Goal: Task Accomplishment & Management: Manage account settings

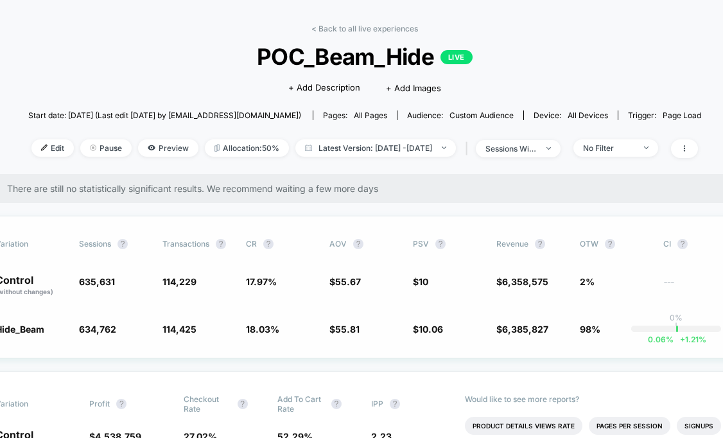
scroll to position [43, 44]
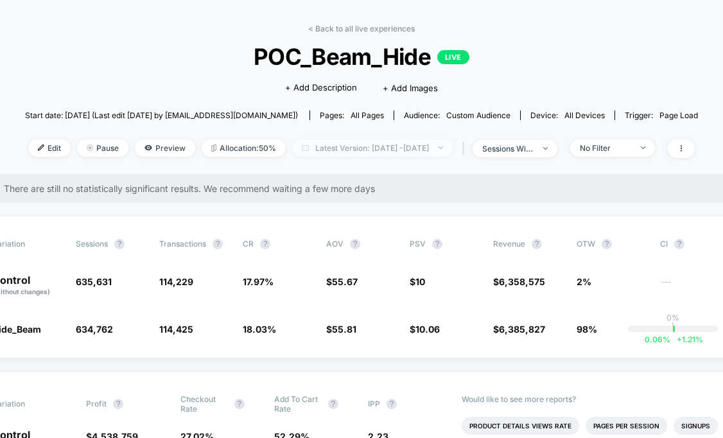
click at [391, 150] on span "Latest Version: [DATE] - [DATE]" at bounding box center [372, 147] width 161 height 17
select select "*"
select select "****"
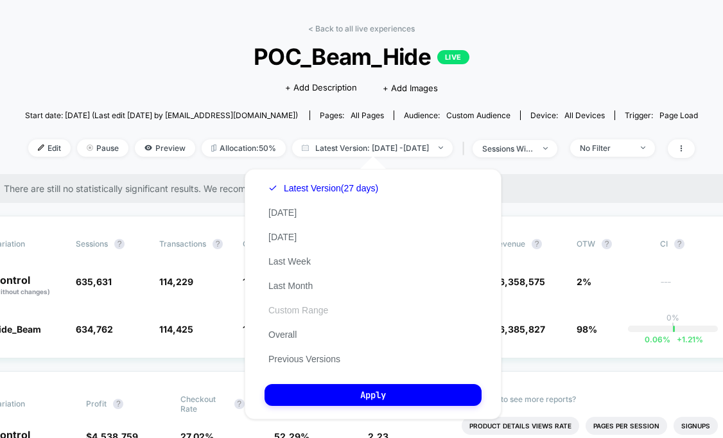
click at [293, 307] on button "Custom Range" at bounding box center [298, 310] width 67 height 12
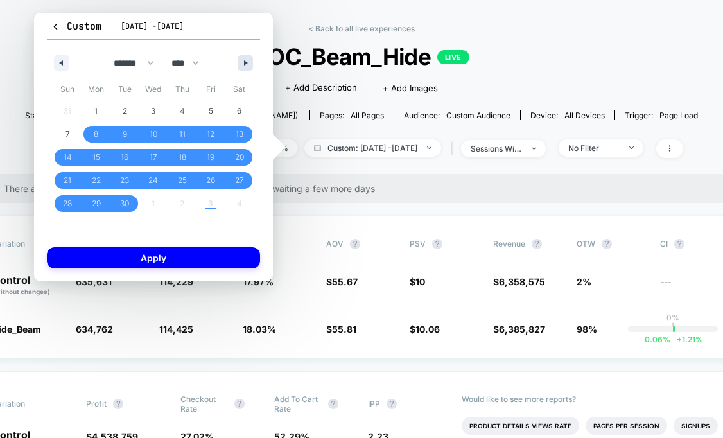
click at [250, 65] on icon "button" at bounding box center [247, 62] width 6 height 5
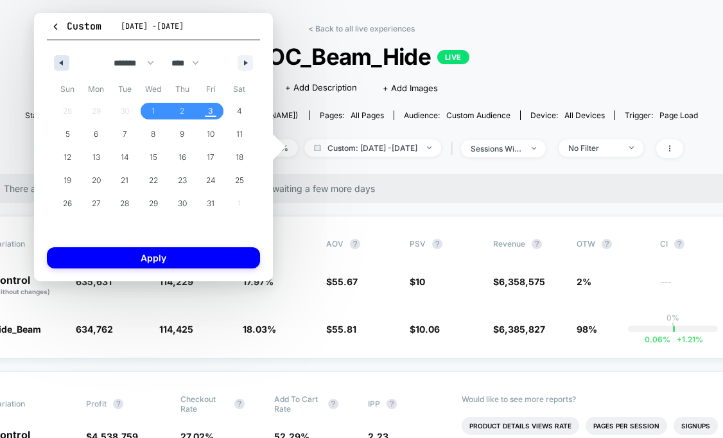
click at [60, 62] on icon "button" at bounding box center [60, 62] width 6 height 5
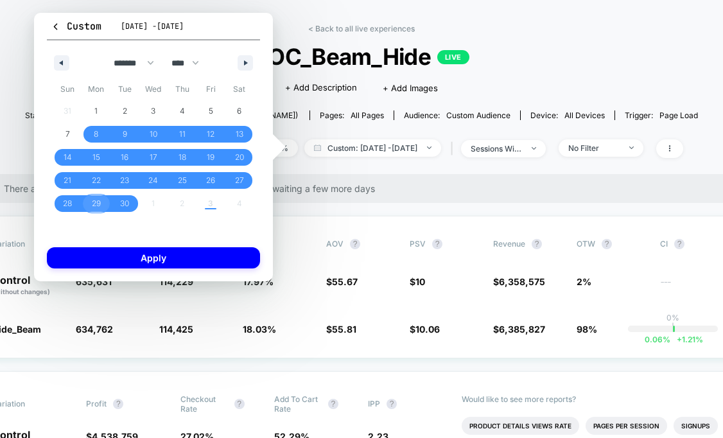
click at [89, 207] on span "29" at bounding box center [96, 203] width 29 height 17
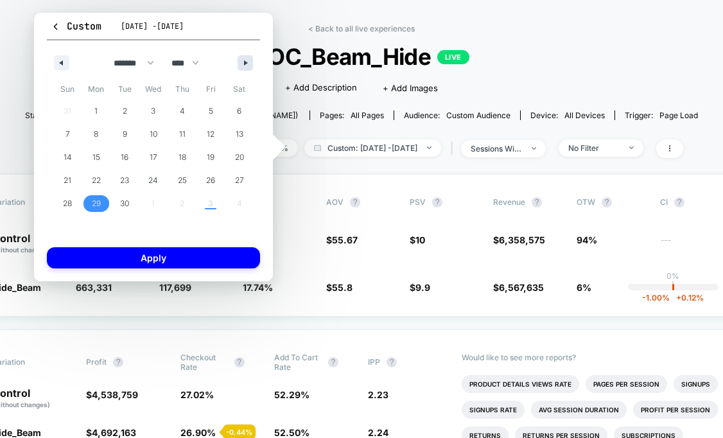
click at [245, 62] on icon "button" at bounding box center [247, 62] width 6 height 5
click at [216, 98] on span "Fri" at bounding box center [211, 89] width 29 height 21
click at [210, 115] on span "3" at bounding box center [210, 111] width 5 height 23
select select "*"
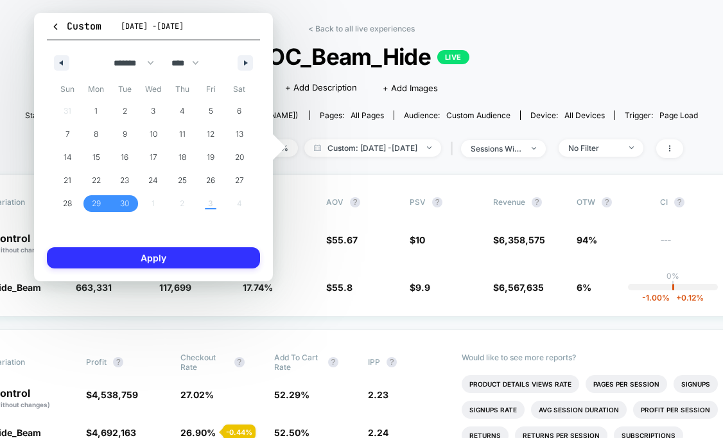
click at [190, 258] on button "Apply" at bounding box center [153, 257] width 213 height 21
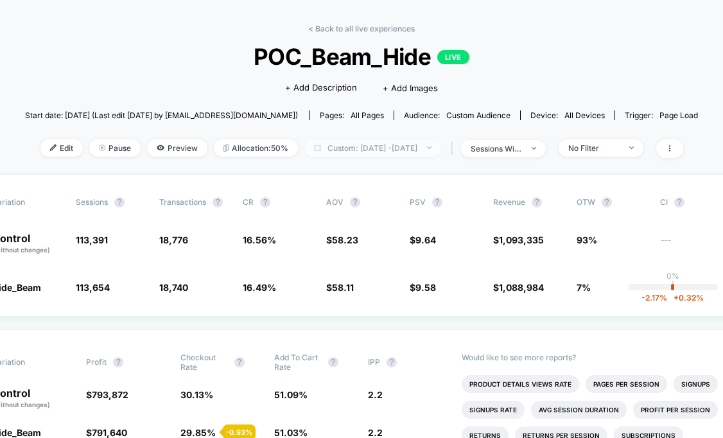
click at [384, 149] on span "Custom: Sep 29, 2025 - Oct 3, 2025" at bounding box center [372, 147] width 137 height 17
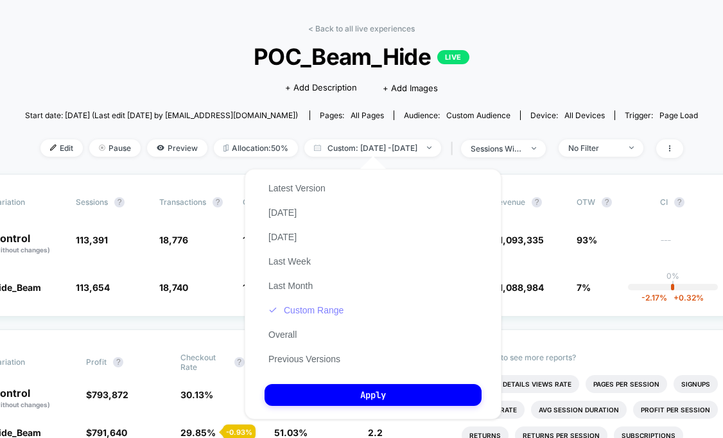
click at [302, 311] on button "Custom Range" at bounding box center [306, 310] width 83 height 12
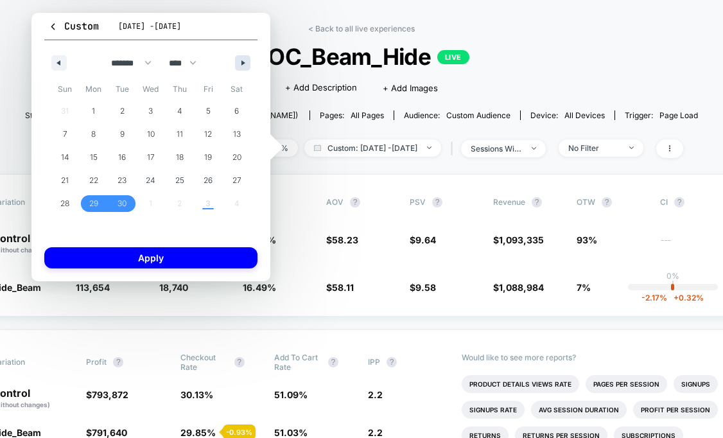
click at [238, 59] on button "button" at bounding box center [242, 62] width 15 height 15
select select "*"
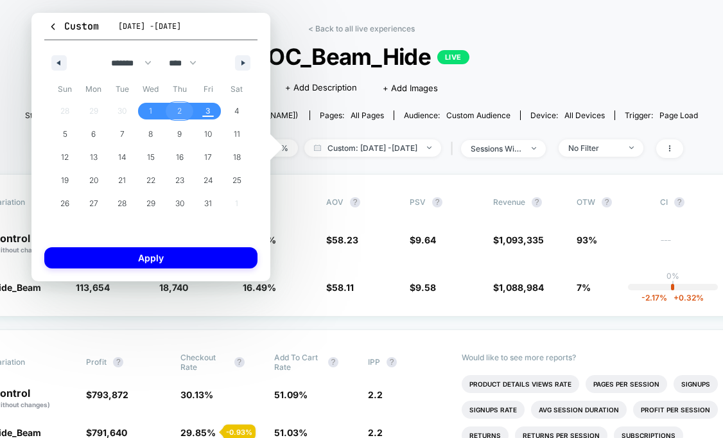
click at [187, 110] on span "2" at bounding box center [179, 111] width 29 height 17
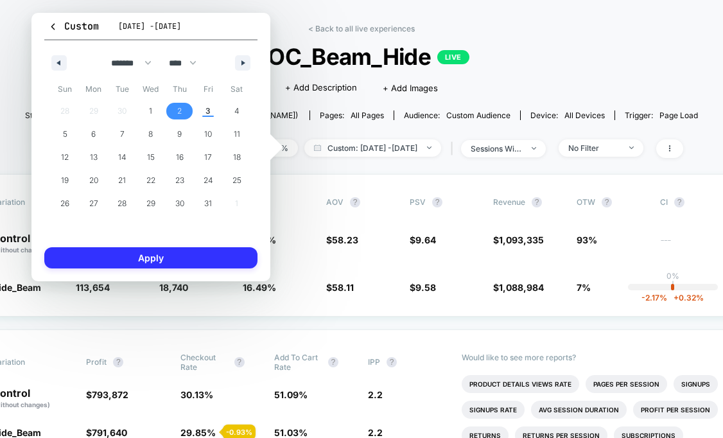
click at [168, 256] on button "Apply" at bounding box center [150, 257] width 213 height 21
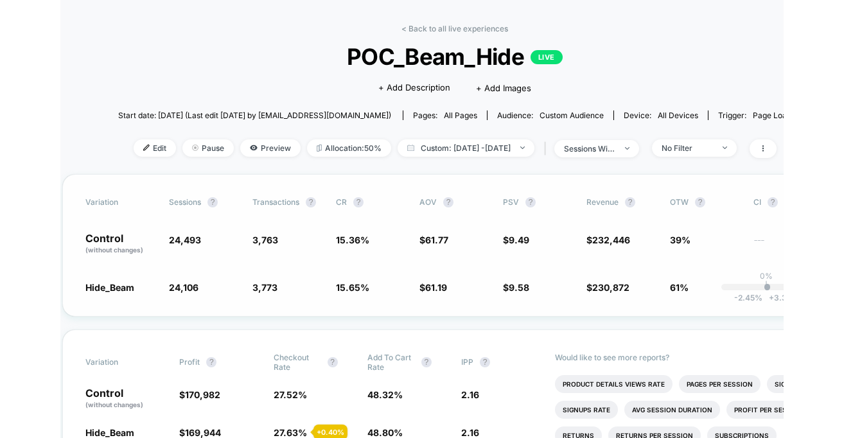
scroll to position [43, 0]
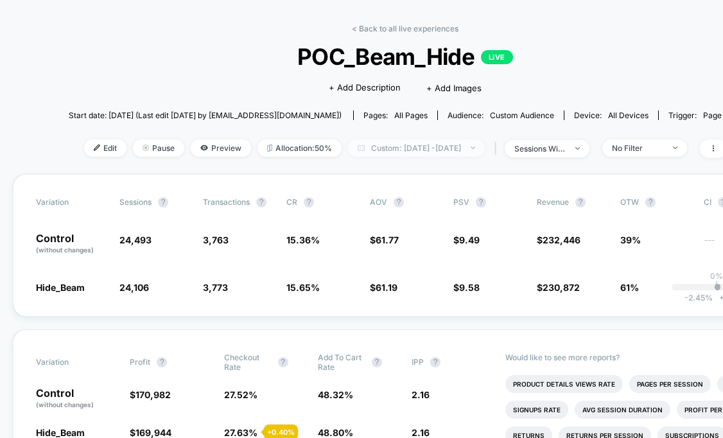
click at [451, 148] on span "Custom: Oct 2, 2025 - Oct 2, 2025" at bounding box center [416, 147] width 137 height 17
select select "*"
select select "****"
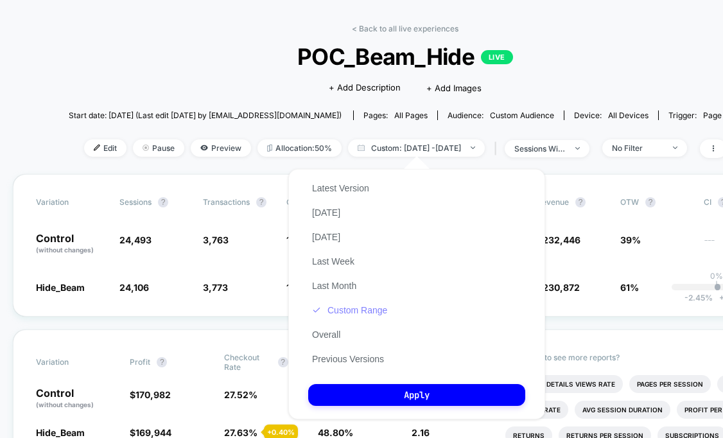
click at [360, 310] on button "Custom Range" at bounding box center [349, 310] width 83 height 12
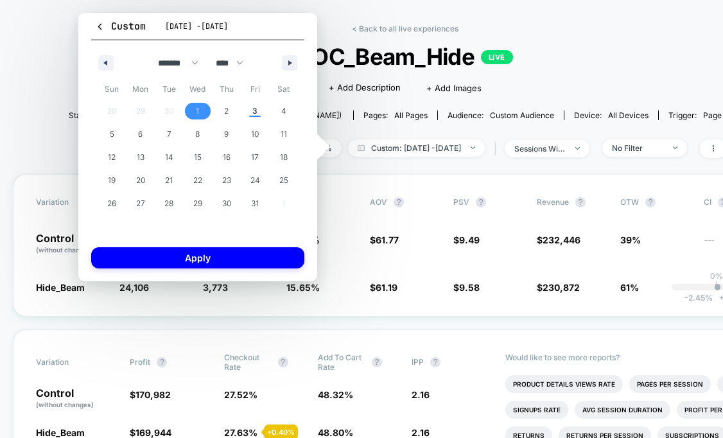
click at [200, 116] on span "1" at bounding box center [198, 111] width 29 height 17
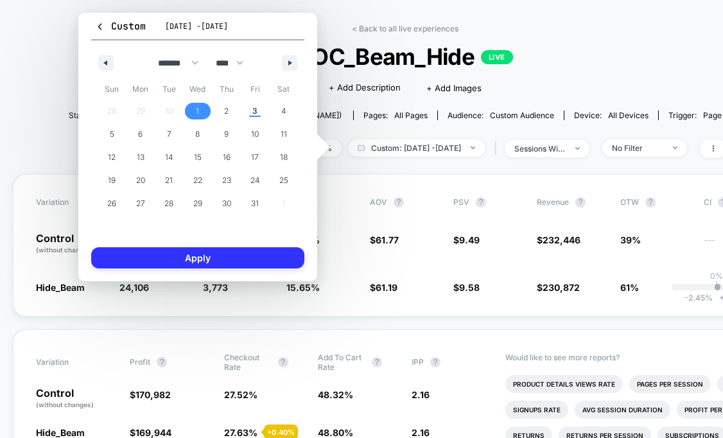
click at [189, 259] on button "Apply" at bounding box center [197, 257] width 213 height 21
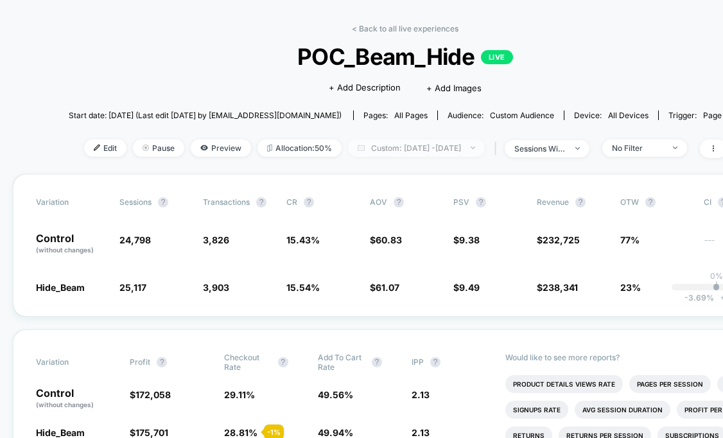
click at [453, 140] on span "Custom: Oct 1, 2025 - Oct 1, 2025" at bounding box center [416, 147] width 137 height 17
select select "*"
select select "****"
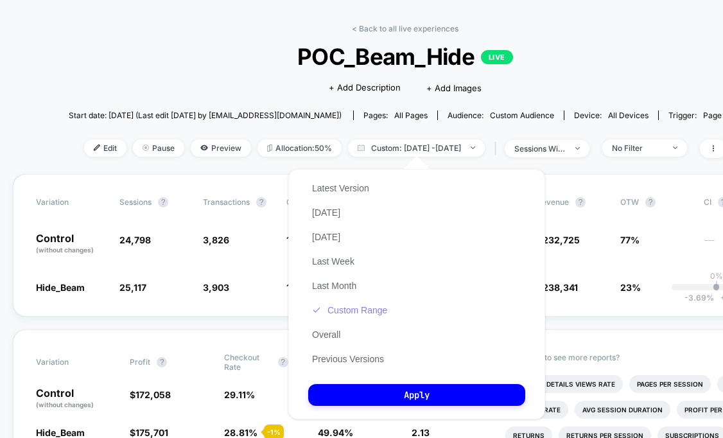
click at [350, 312] on button "Custom Range" at bounding box center [349, 310] width 83 height 12
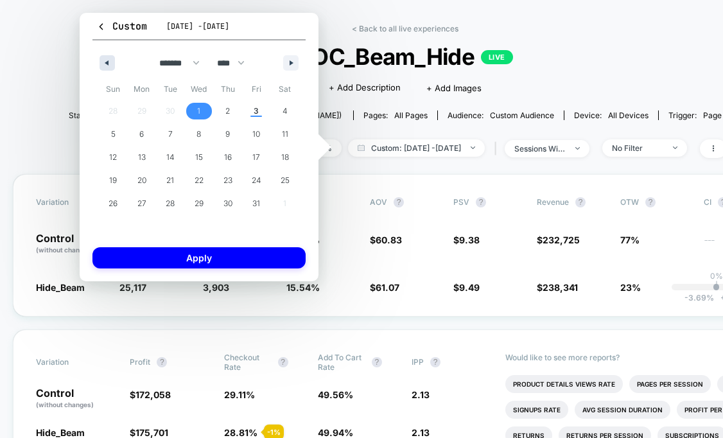
click at [107, 57] on button "button" at bounding box center [107, 62] width 15 height 15
select select "*"
click at [387, 134] on div "< Back to all live experiences POC_Beam_Hide LIVE Click to edit experience deta…" at bounding box center [405, 99] width 673 height 150
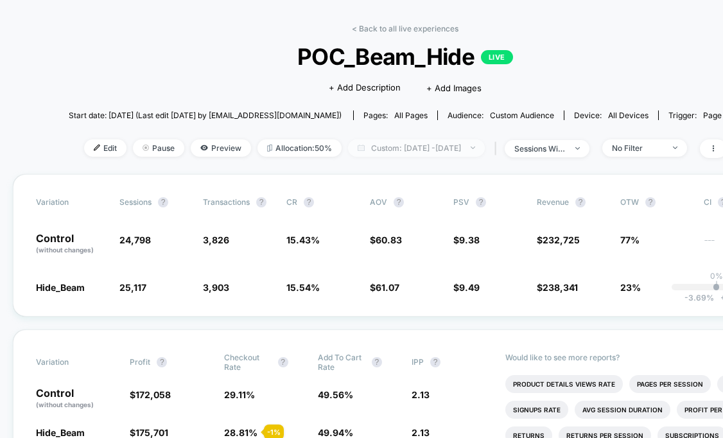
click at [389, 139] on span "Custom: Oct 1, 2025 - Oct 1, 2025" at bounding box center [416, 147] width 137 height 17
select select "*"
select select "****"
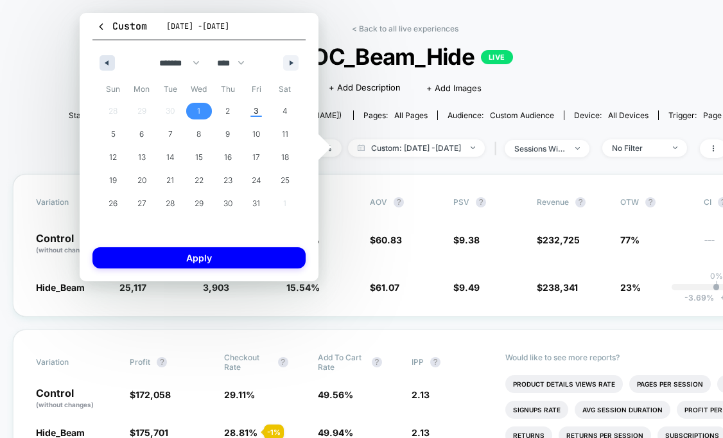
click at [112, 64] on button "button" at bounding box center [107, 62] width 15 height 15
select select "*"
click at [162, 202] on span "30" at bounding box center [170, 203] width 29 height 17
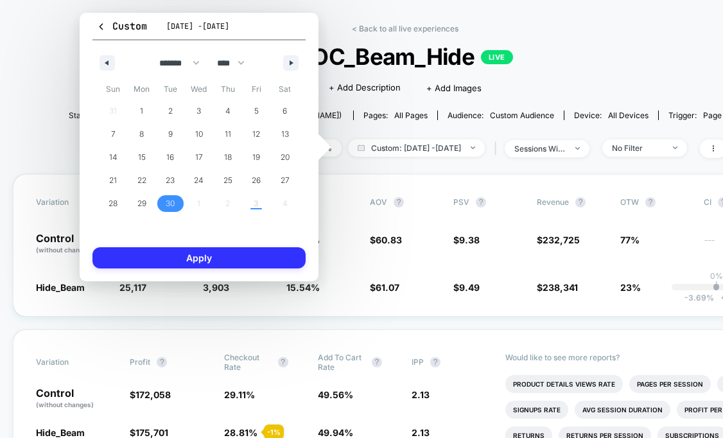
click at [179, 262] on button "Apply" at bounding box center [198, 257] width 213 height 21
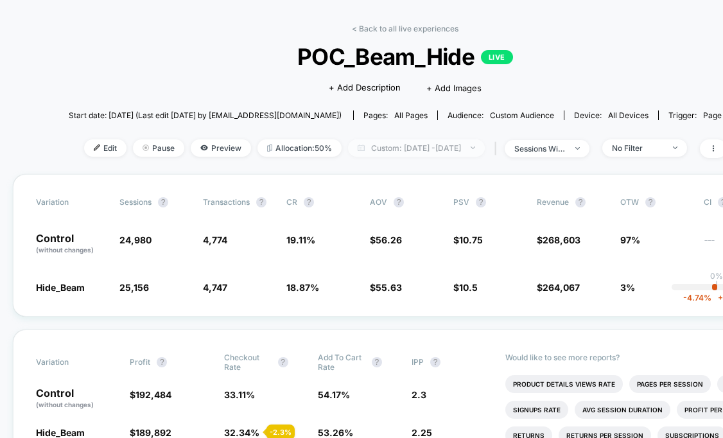
click at [428, 150] on span "Custom: Sep 30, 2025 - Sep 30, 2025" at bounding box center [416, 147] width 137 height 17
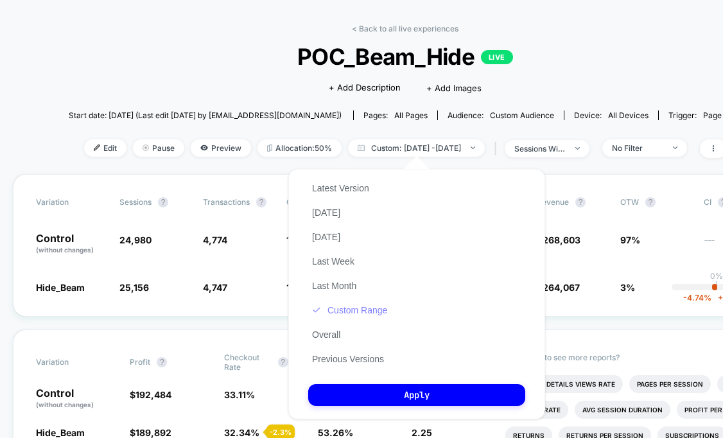
click at [332, 315] on button "Custom Range" at bounding box center [349, 310] width 83 height 12
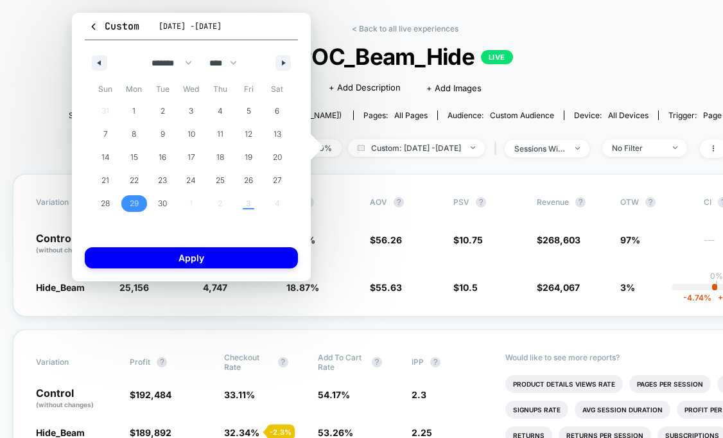
click at [134, 199] on span "29" at bounding box center [134, 203] width 9 height 23
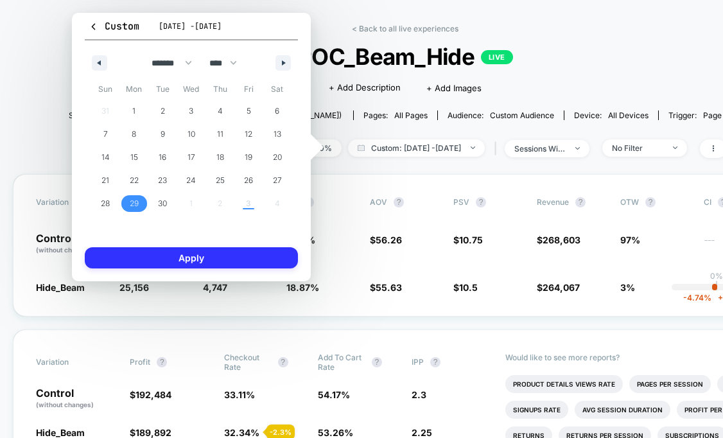
click at [170, 261] on button "Apply" at bounding box center [191, 257] width 213 height 21
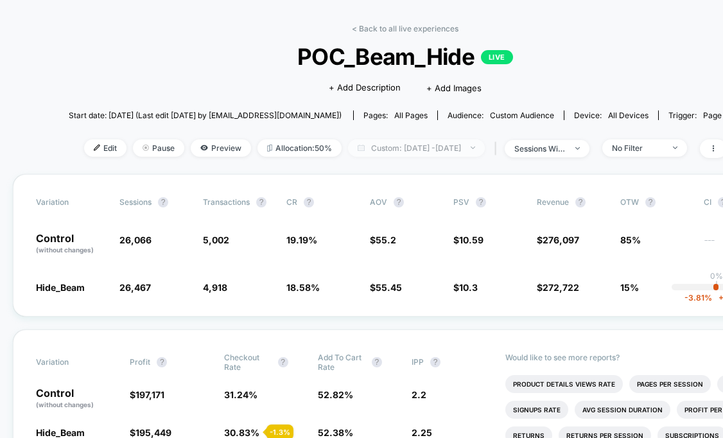
click at [463, 147] on span "Custom: Sep 29, 2025 - Sep 29, 2025" at bounding box center [416, 147] width 137 height 17
select select "*"
select select "****"
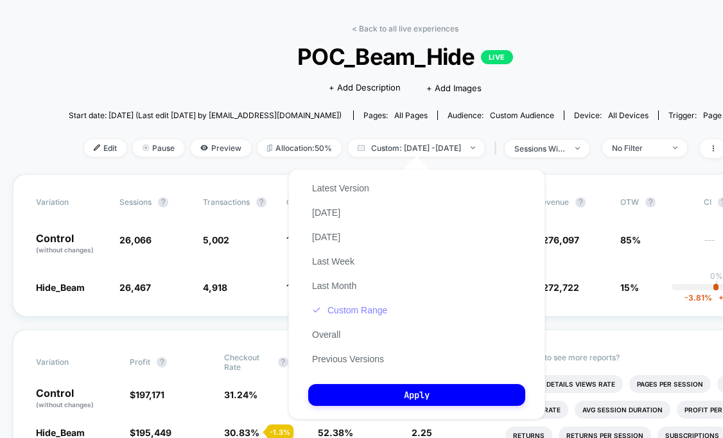
click at [355, 310] on button "Custom Range" at bounding box center [349, 310] width 83 height 12
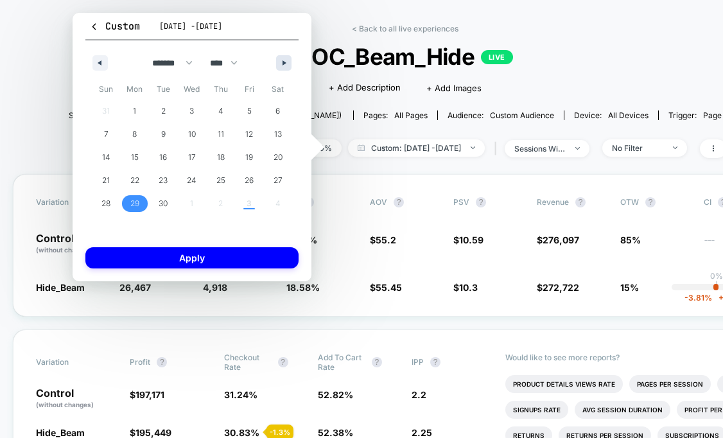
click at [280, 61] on button "button" at bounding box center [283, 62] width 15 height 15
select select "*"
click at [244, 120] on button "3" at bounding box center [249, 111] width 29 height 23
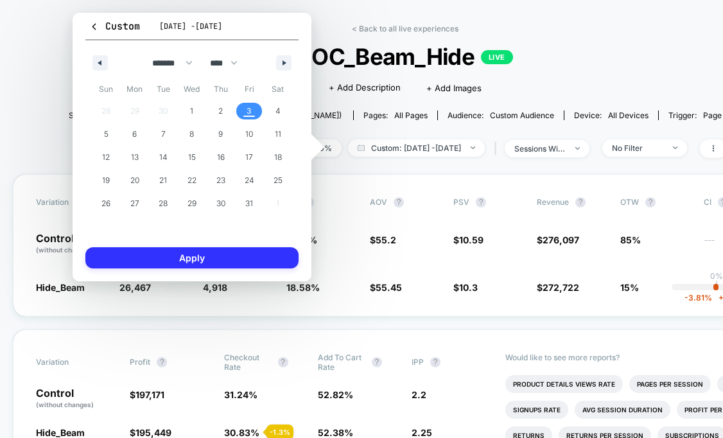
click at [225, 259] on button "Apply" at bounding box center [191, 257] width 213 height 21
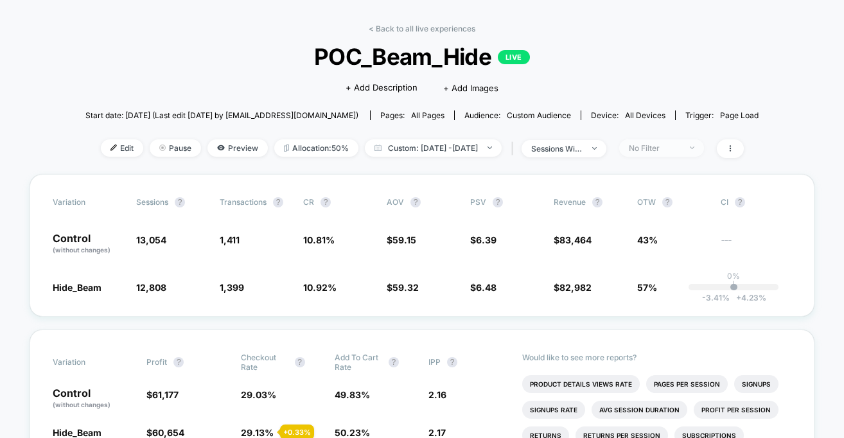
click at [663, 150] on div "No Filter" at bounding box center [654, 148] width 51 height 10
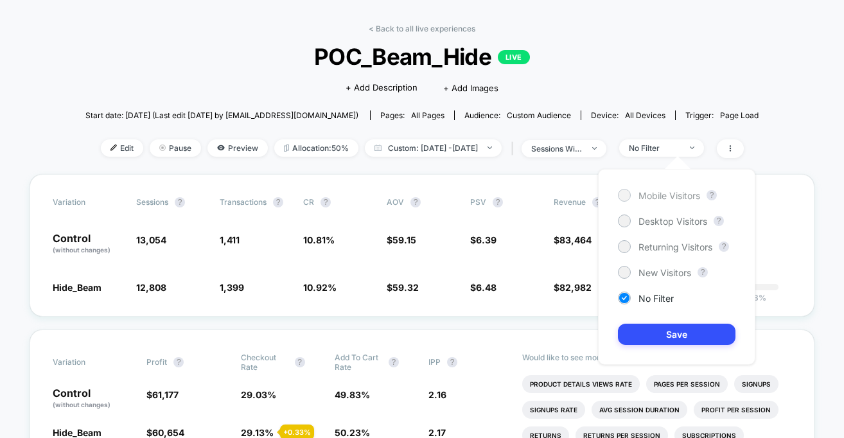
click at [632, 194] on div "Mobile Visitors" at bounding box center [659, 195] width 82 height 13
click at [656, 342] on button "Save" at bounding box center [677, 334] width 118 height 21
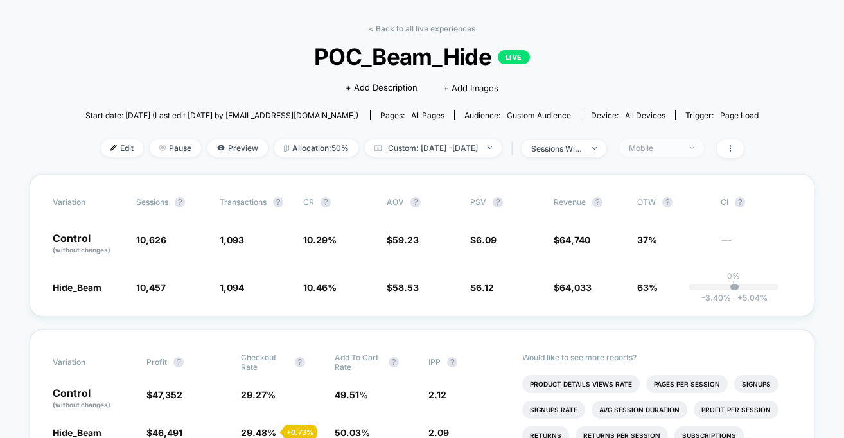
click at [694, 147] on img at bounding box center [692, 147] width 4 height 3
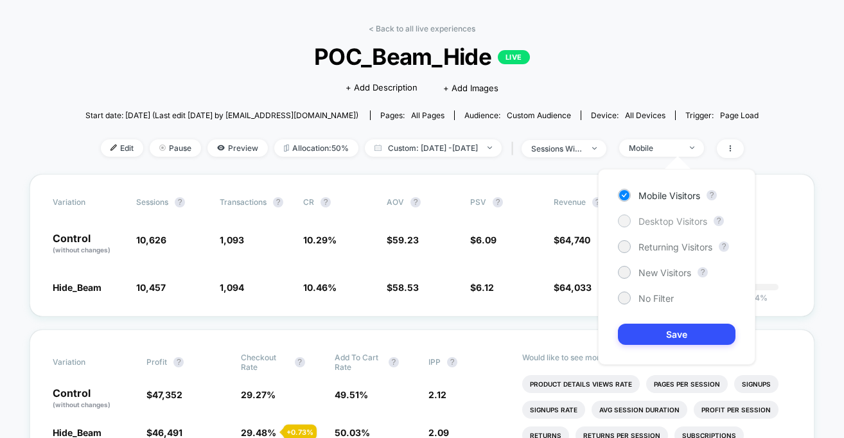
click at [655, 216] on span "Desktop Visitors" at bounding box center [672, 221] width 69 height 11
click at [650, 335] on button "Save" at bounding box center [677, 334] width 118 height 21
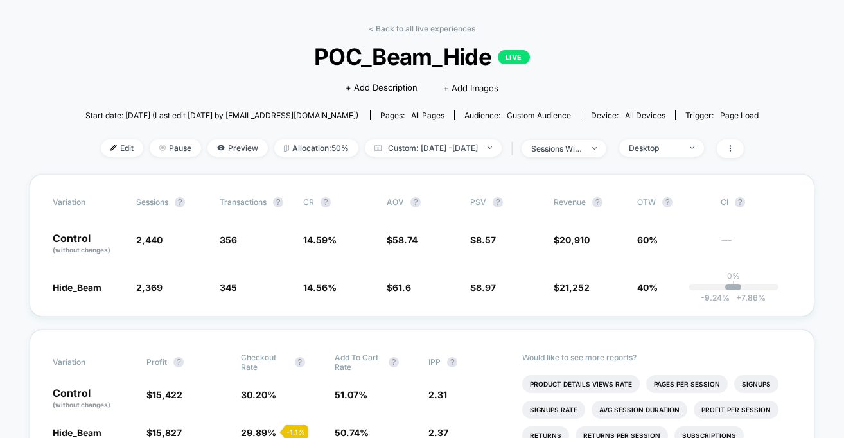
click at [438, 137] on div "< Back to all live experiences POC_Beam_Hide LIVE Click to edit experience deta…" at bounding box center [421, 99] width 673 height 150
click at [438, 144] on span "Custom: Oct 3, 2025 - Oct 3, 2025" at bounding box center [433, 147] width 137 height 17
select select "*"
select select "****"
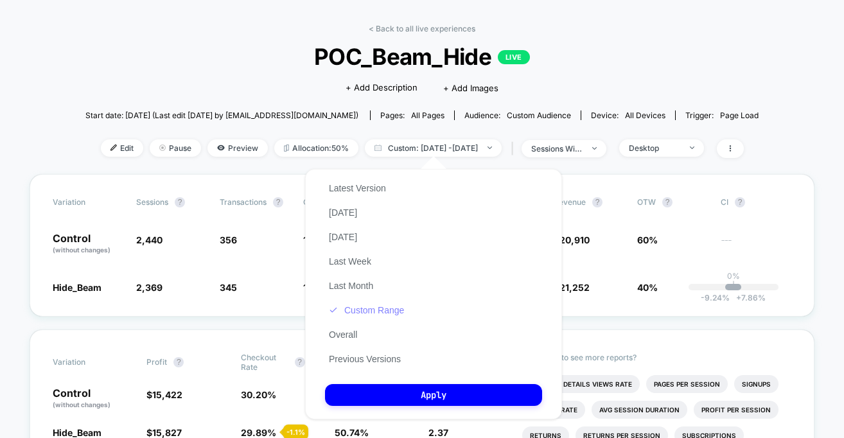
click at [374, 308] on button "Custom Range" at bounding box center [366, 310] width 83 height 12
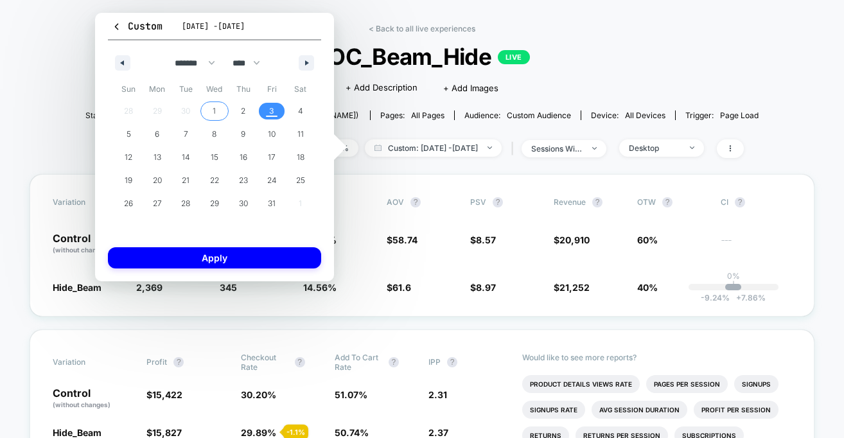
click at [222, 115] on span "1" at bounding box center [214, 111] width 29 height 17
click at [269, 115] on span "3" at bounding box center [271, 111] width 5 height 23
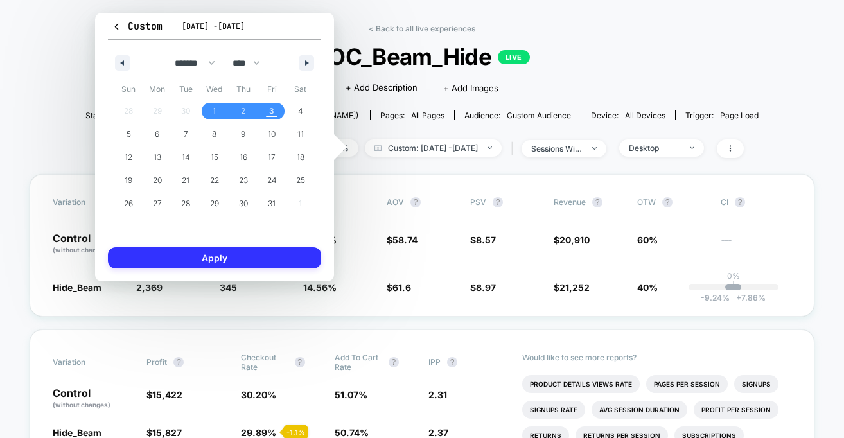
click at [247, 265] on button "Apply" at bounding box center [214, 257] width 213 height 21
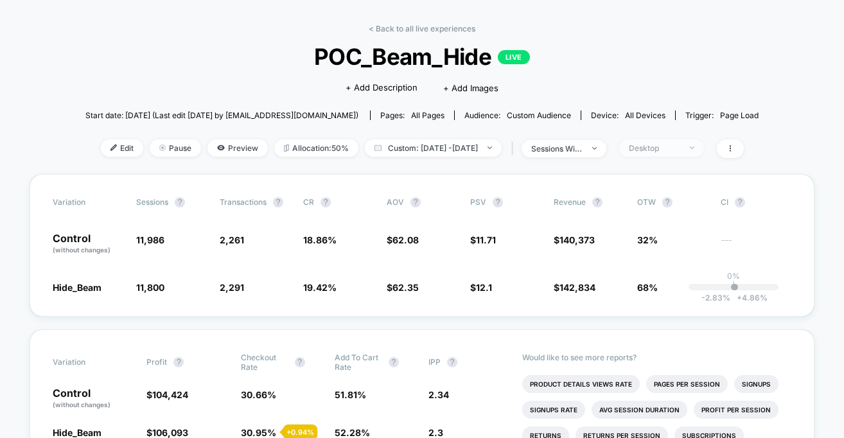
click at [680, 143] on div "Desktop" at bounding box center [654, 148] width 51 height 10
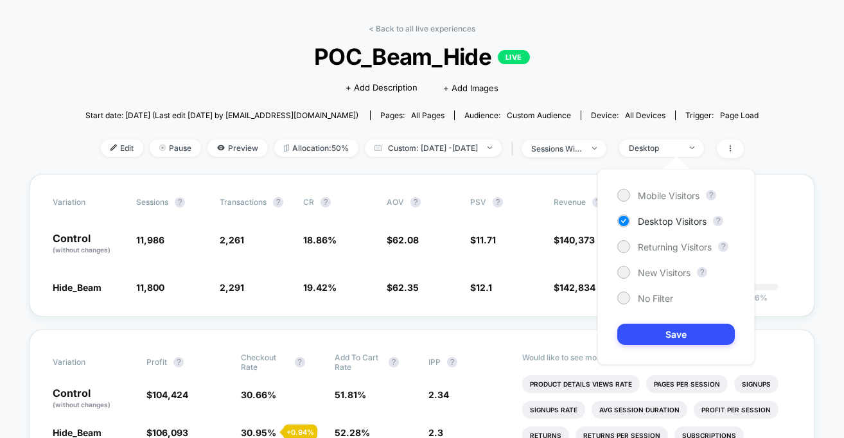
click at [631, 188] on div "Mobile Visitors ? Desktop Visitors ? Returning Visitors ? New Visitors ? No Fil…" at bounding box center [675, 267] width 157 height 196
click at [622, 198] on div at bounding box center [623, 195] width 10 height 10
click at [665, 331] on button "Save" at bounding box center [676, 334] width 118 height 21
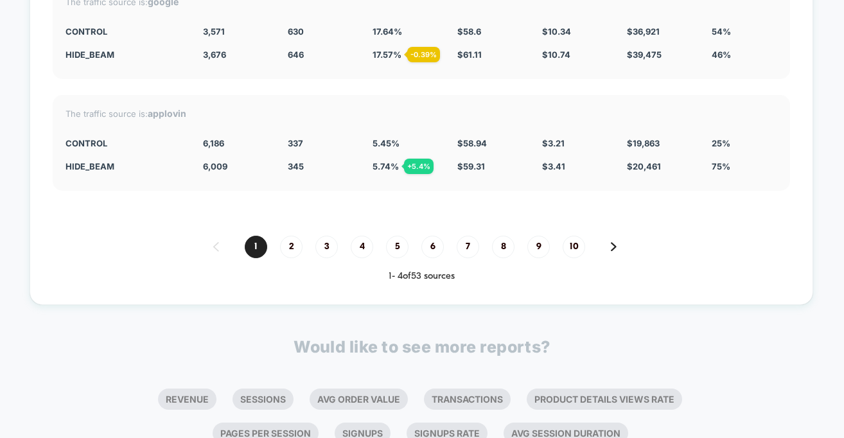
scroll to position [3578, 0]
click at [291, 234] on span "2" at bounding box center [291, 245] width 22 height 22
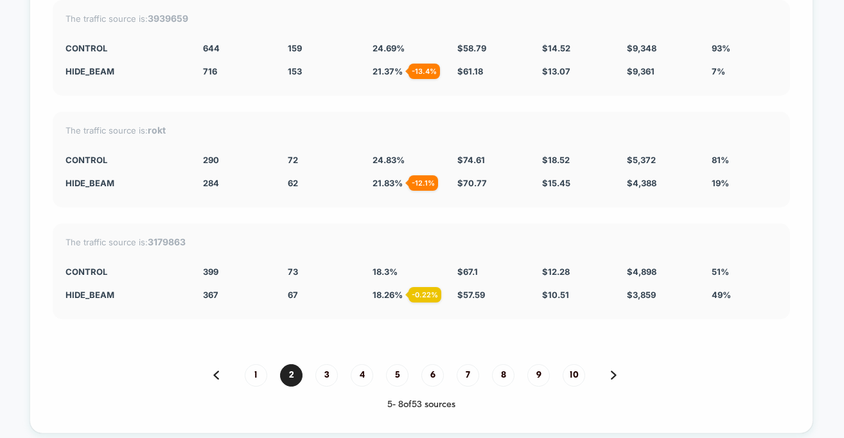
scroll to position [3497, 0]
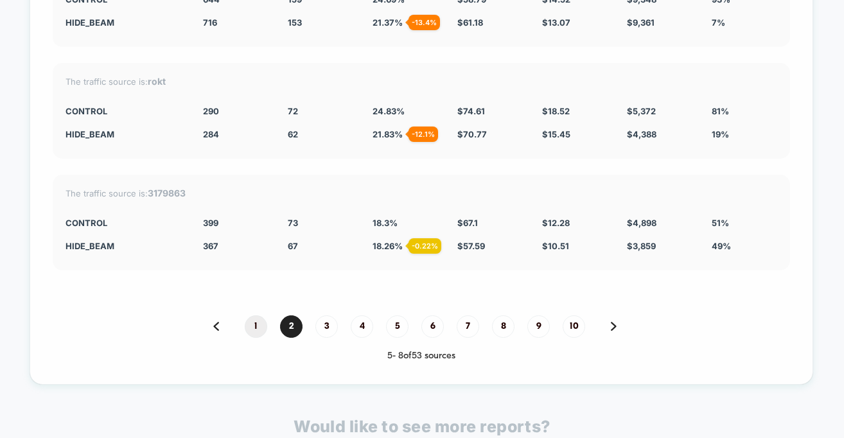
click at [255, 315] on span "1" at bounding box center [256, 326] width 22 height 22
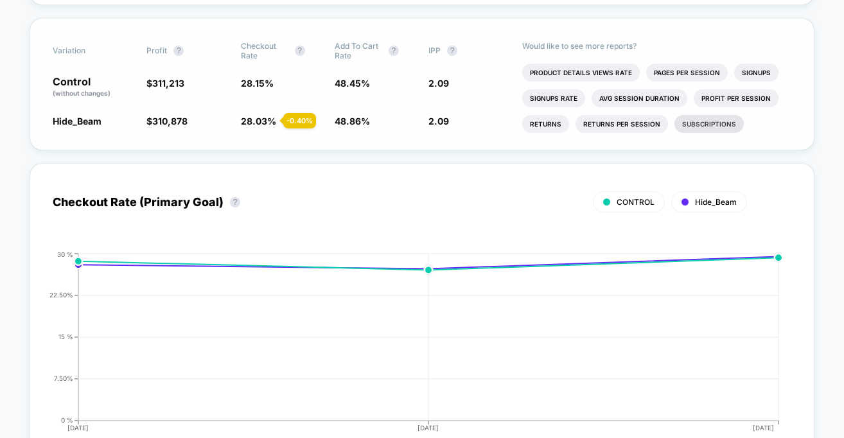
scroll to position [0, 0]
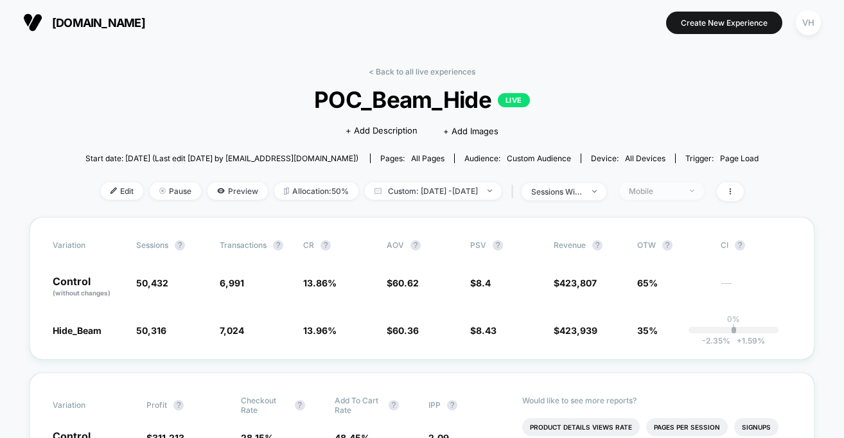
click at [680, 189] on div "Mobile" at bounding box center [654, 191] width 51 height 10
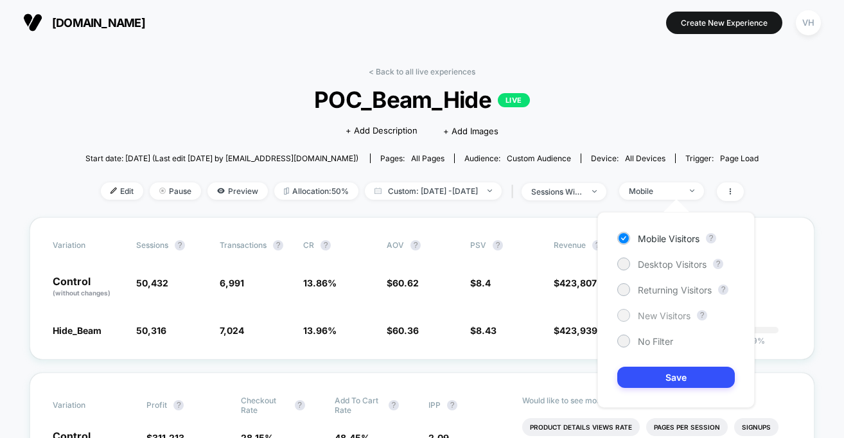
click at [658, 312] on span "New Visitors" at bounding box center [664, 315] width 53 height 11
click at [658, 374] on button "Save" at bounding box center [676, 377] width 118 height 21
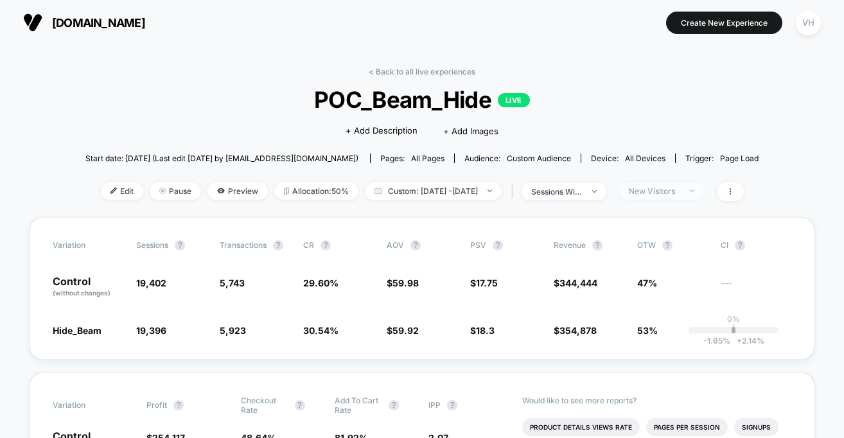
click at [704, 188] on span "New Visitors" at bounding box center [661, 190] width 85 height 17
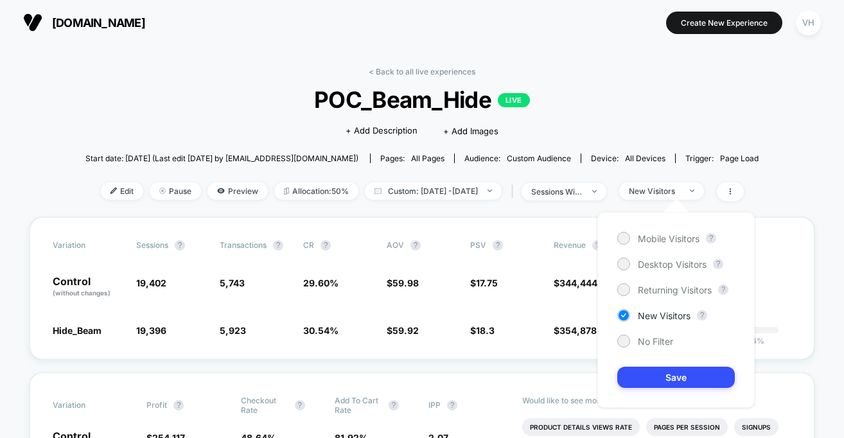
click at [670, 298] on div "Mobile Visitors ? Desktop Visitors ? Returning Visitors ? New Visitors ? No Fil…" at bounding box center [675, 310] width 157 height 196
click at [669, 292] on span "Returning Visitors" at bounding box center [675, 289] width 74 height 11
click at [650, 380] on button "Save" at bounding box center [676, 377] width 118 height 21
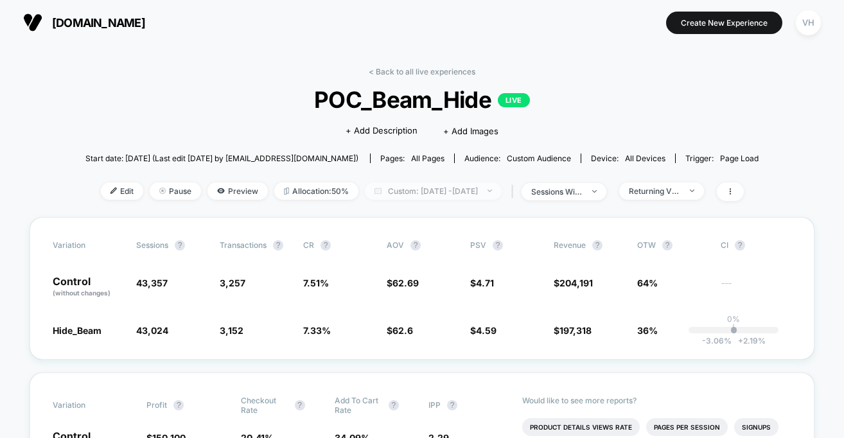
click at [488, 191] on span "Custom: Oct 1, 2025 - Oct 3, 2025" at bounding box center [433, 190] width 137 height 17
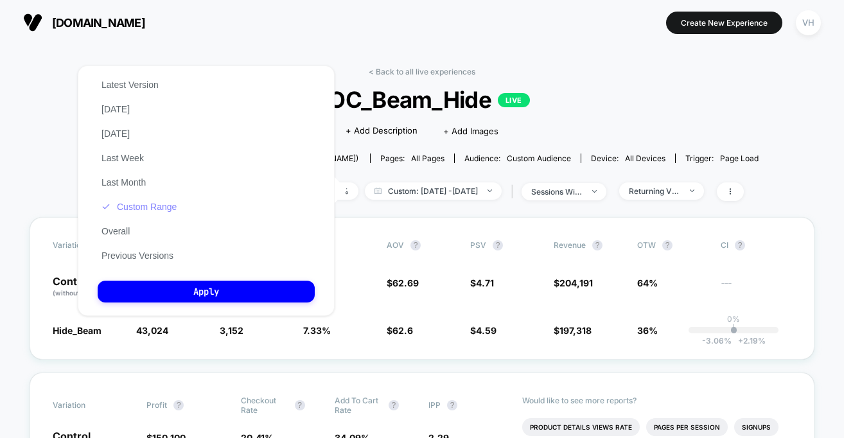
click at [155, 203] on button "Custom Range" at bounding box center [139, 207] width 83 height 12
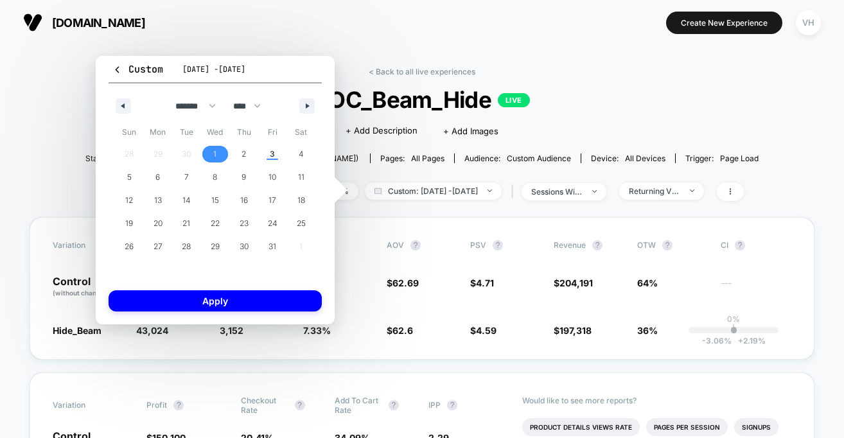
click at [217, 153] on span "1" at bounding box center [215, 154] width 29 height 17
click at [245, 153] on span "2" at bounding box center [243, 154] width 4 height 23
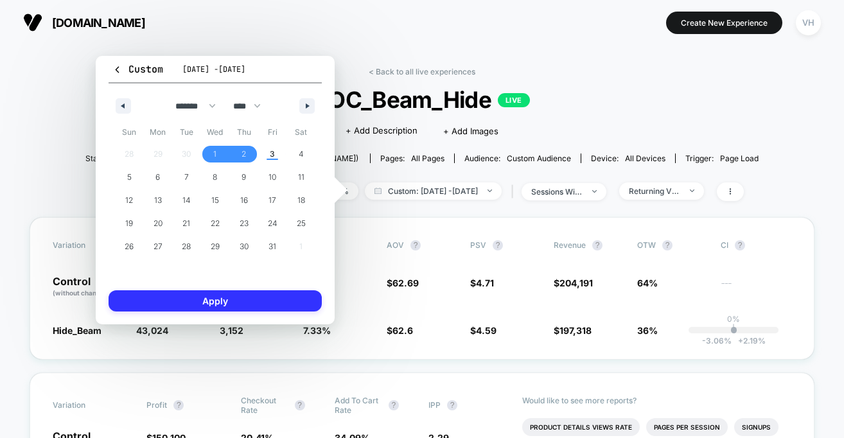
click at [232, 299] on button "Apply" at bounding box center [215, 300] width 213 height 21
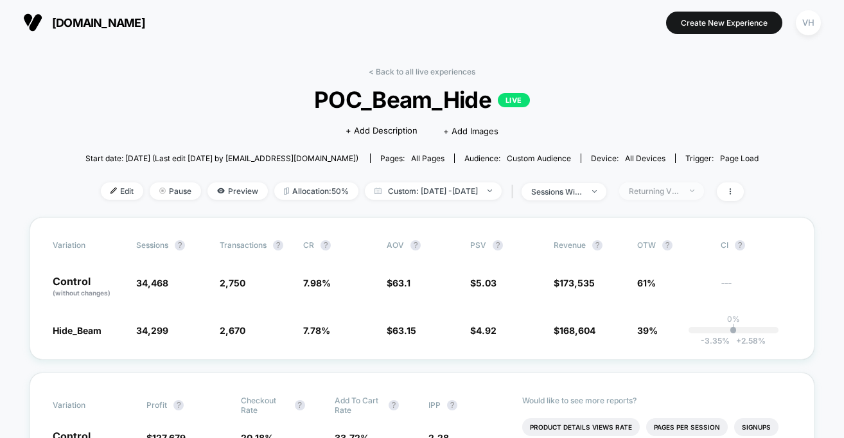
click at [694, 185] on span "Returning Visitors" at bounding box center [661, 190] width 85 height 17
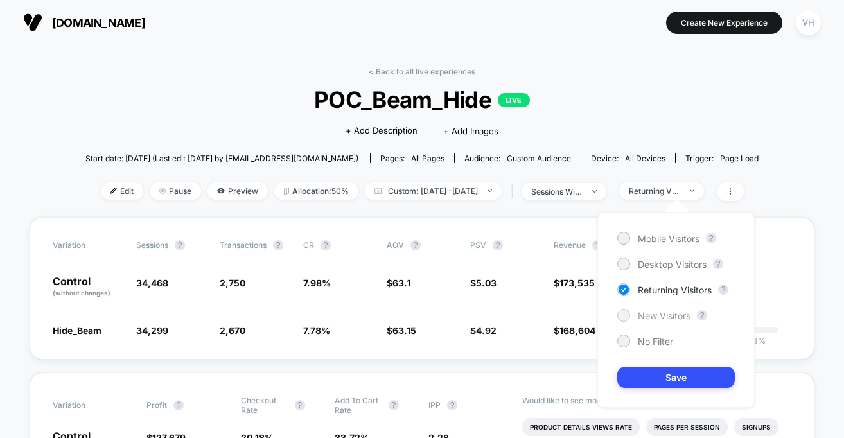
click at [647, 320] on span "New Visitors" at bounding box center [664, 315] width 53 height 11
click at [652, 380] on button "Save" at bounding box center [676, 377] width 118 height 21
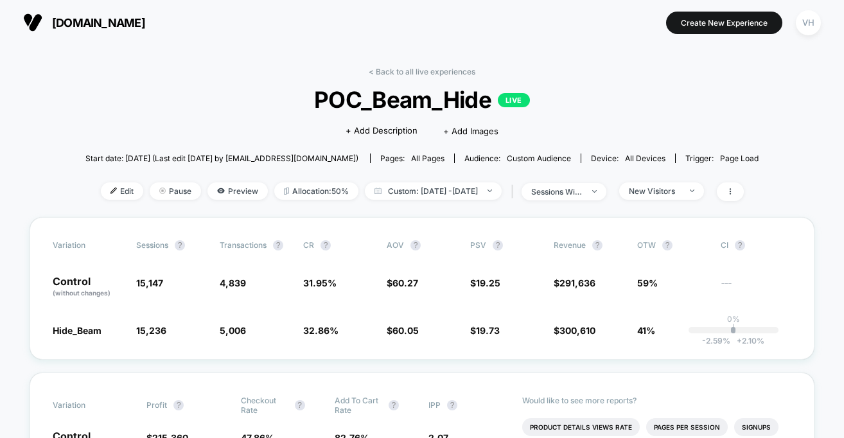
click at [496, 200] on div "Edit Pause Preview Allocation: 50% Custom: Oct 1, 2025 - Oct 2, 2025 | sessions…" at bounding box center [421, 191] width 673 height 19
click at [489, 193] on span "Custom: Oct 1, 2025 - Oct 2, 2025" at bounding box center [433, 190] width 137 height 17
select select "*"
select select "****"
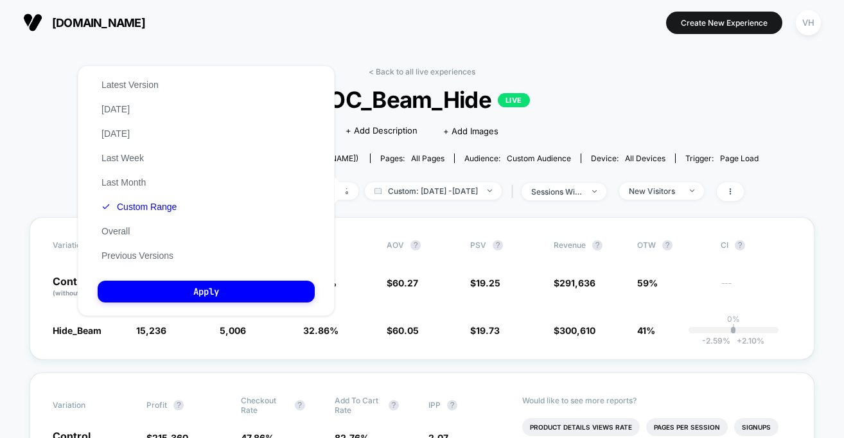
click at [184, 207] on div "Latest Version Today Yesterday Last Week Last Month Custom Range Overall Previo…" at bounding box center [206, 191] width 257 height 250
click at [165, 205] on button "Custom Range" at bounding box center [139, 207] width 83 height 12
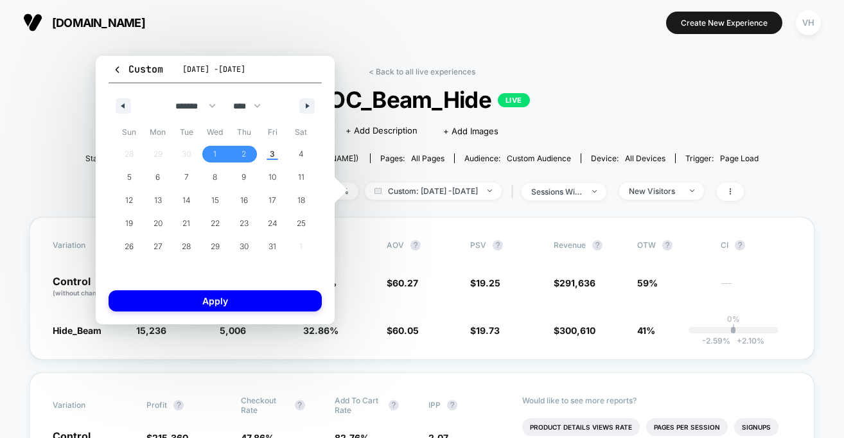
click at [111, 103] on div "******* ******** ***** ***** *** **** **** ****** ********* ******* ******** **…" at bounding box center [215, 102] width 213 height 39
click at [127, 103] on button "button" at bounding box center [123, 105] width 15 height 15
select select "*"
click at [161, 254] on span "29" at bounding box center [157, 246] width 9 height 23
click at [187, 254] on span "30" at bounding box center [186, 246] width 9 height 23
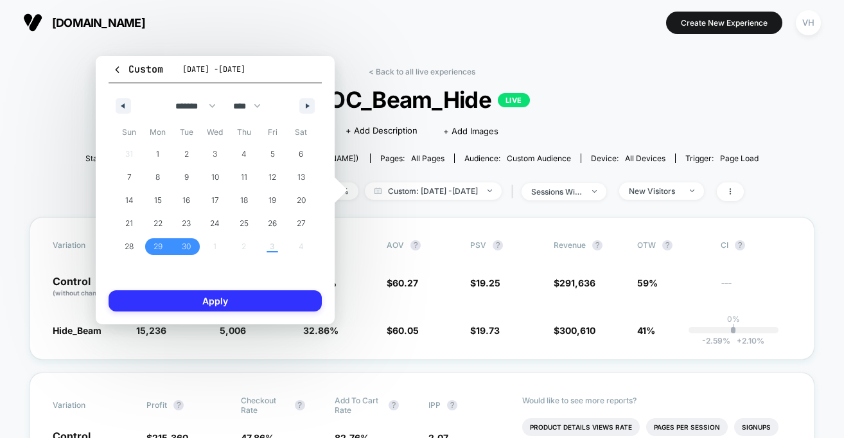
click at [190, 304] on button "Apply" at bounding box center [215, 300] width 213 height 21
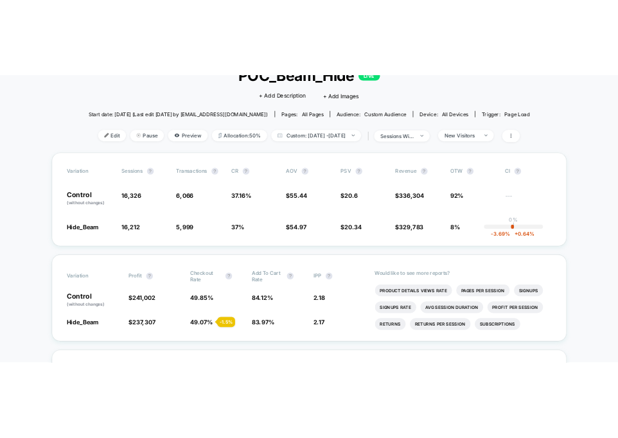
scroll to position [98, 0]
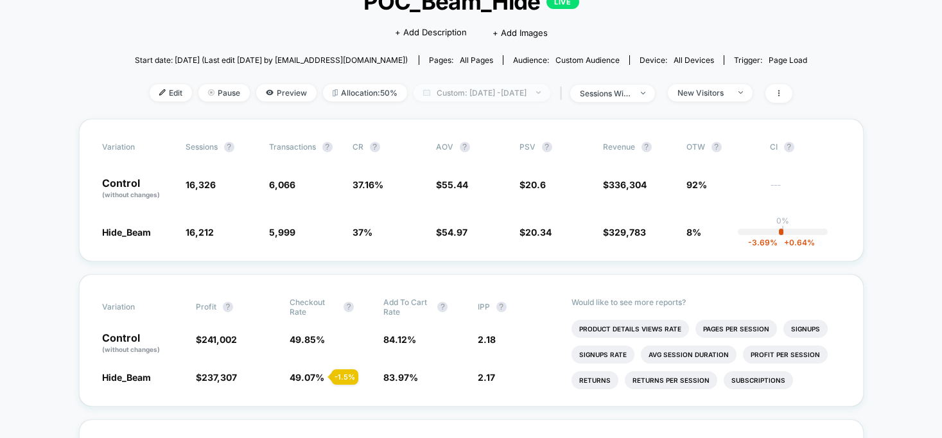
click at [503, 93] on span "Custom: Sep 29, 2025 - Sep 30, 2025" at bounding box center [482, 92] width 137 height 17
select select "*"
select select "****"
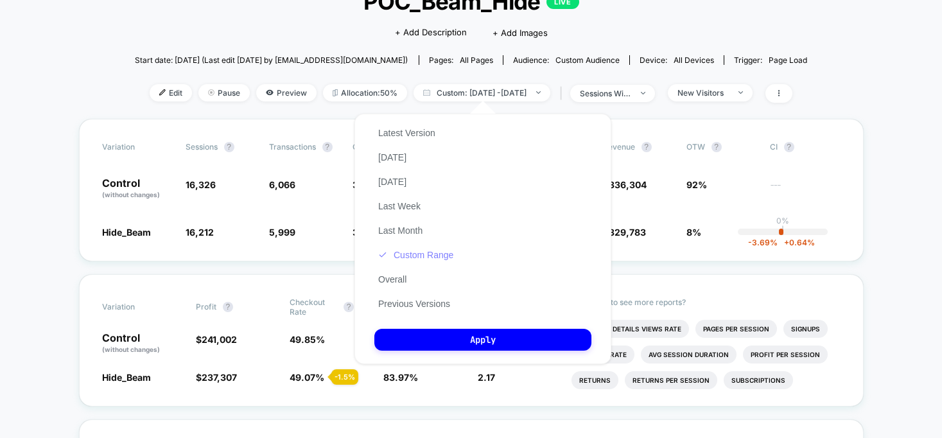
click at [421, 254] on button "Custom Range" at bounding box center [415, 255] width 83 height 12
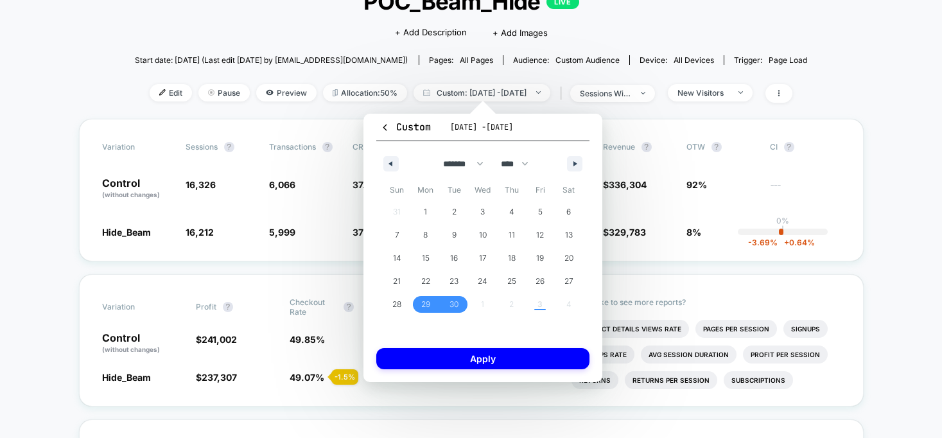
click at [575, 171] on div "******* ******** ***** ***** *** **** **** ****** ********* ******* ******** **…" at bounding box center [482, 160] width 213 height 39
click at [576, 162] on icon "button" at bounding box center [576, 163] width 6 height 5
select select "*"
click at [473, 211] on span "1" at bounding box center [483, 212] width 29 height 17
click at [529, 211] on span "3" at bounding box center [540, 212] width 29 height 17
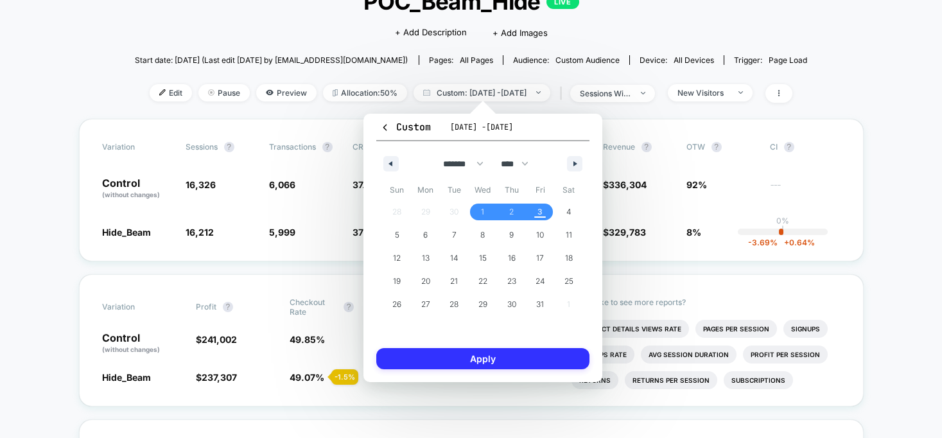
click at [454, 358] on button "Apply" at bounding box center [482, 358] width 213 height 21
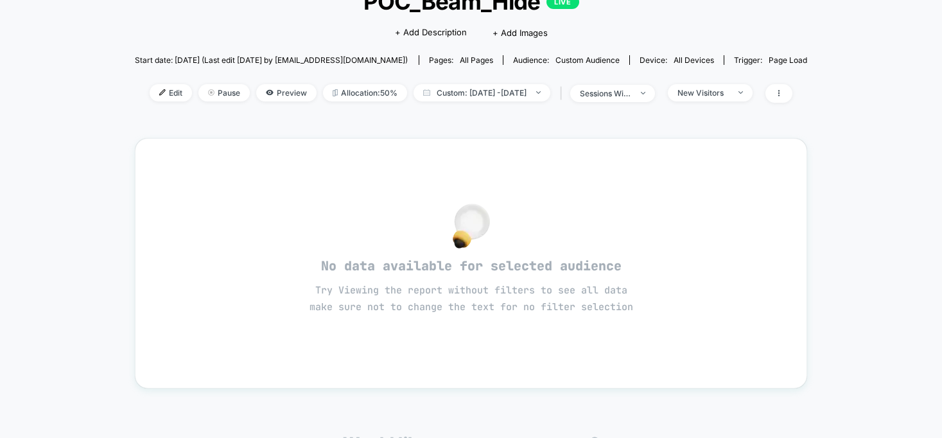
click at [480, 82] on div "< Back to all live experiences POC_Beam_Hide LIVE Click to edit experience deta…" at bounding box center [471, 44] width 673 height 150
click at [478, 92] on span "Custom: Oct 1, 2025 - Sep 30, 2025" at bounding box center [482, 92] width 137 height 17
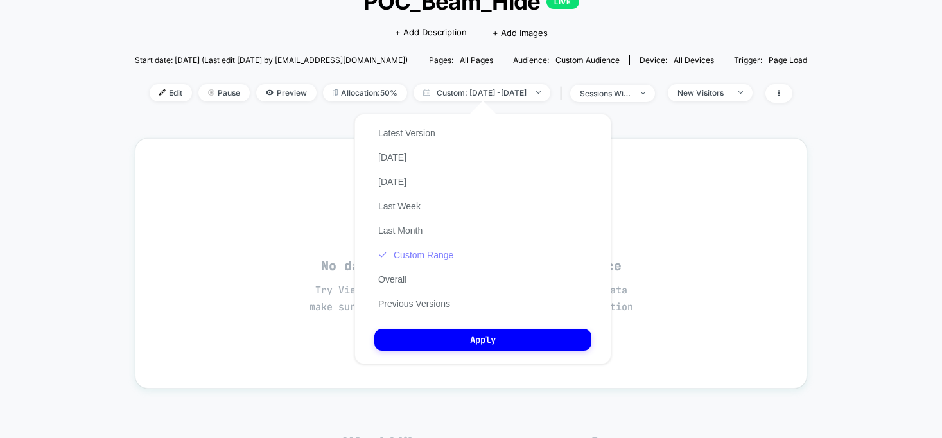
click at [392, 250] on button "Custom Range" at bounding box center [415, 255] width 83 height 12
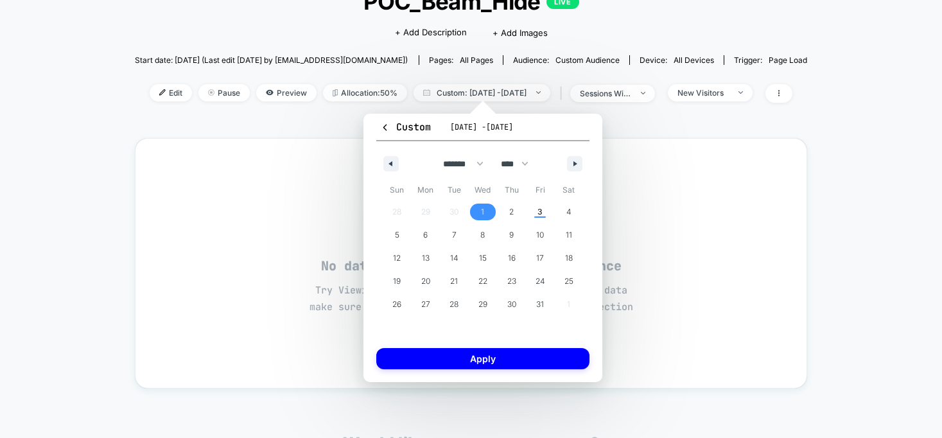
click at [477, 205] on span "1" at bounding box center [483, 212] width 29 height 17
click at [530, 209] on span "3" at bounding box center [540, 212] width 29 height 17
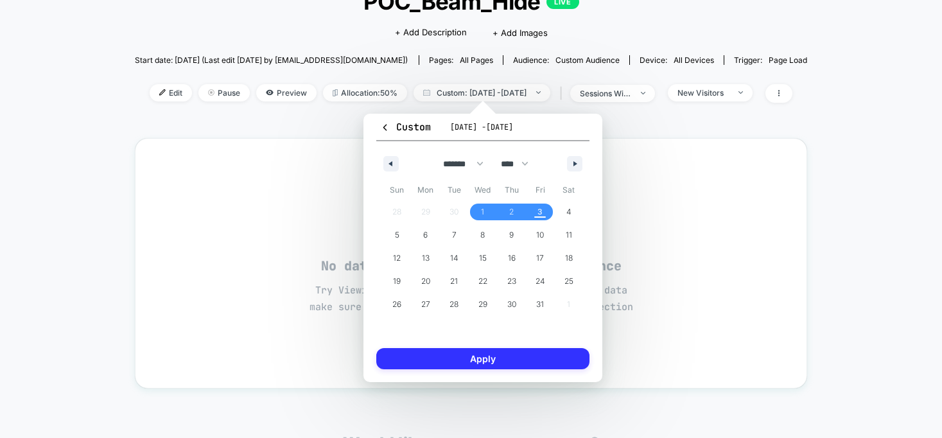
click at [485, 360] on button "Apply" at bounding box center [482, 358] width 213 height 21
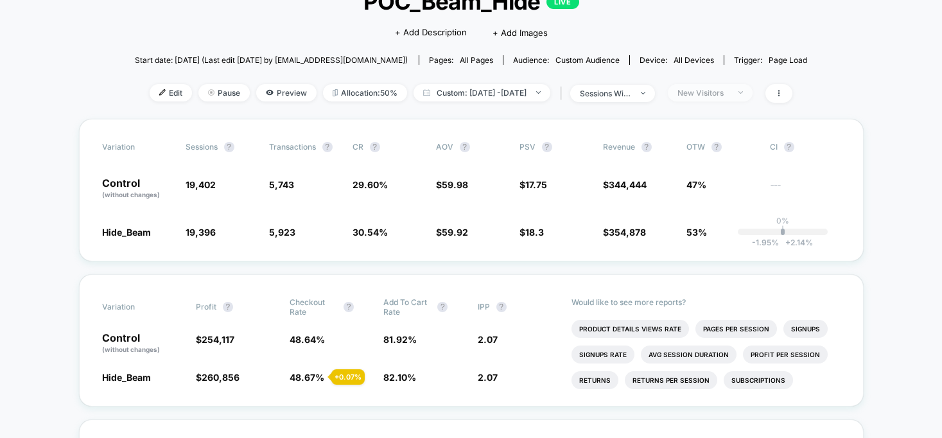
click at [722, 89] on div "New Visitors" at bounding box center [703, 93] width 51 height 10
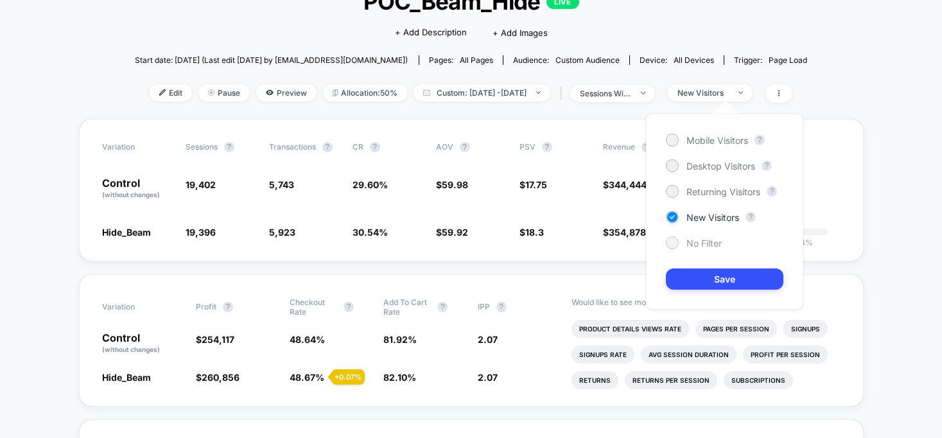
click at [699, 243] on span "No Filter" at bounding box center [703, 243] width 35 height 11
click at [703, 277] on button "Save" at bounding box center [725, 278] width 118 height 21
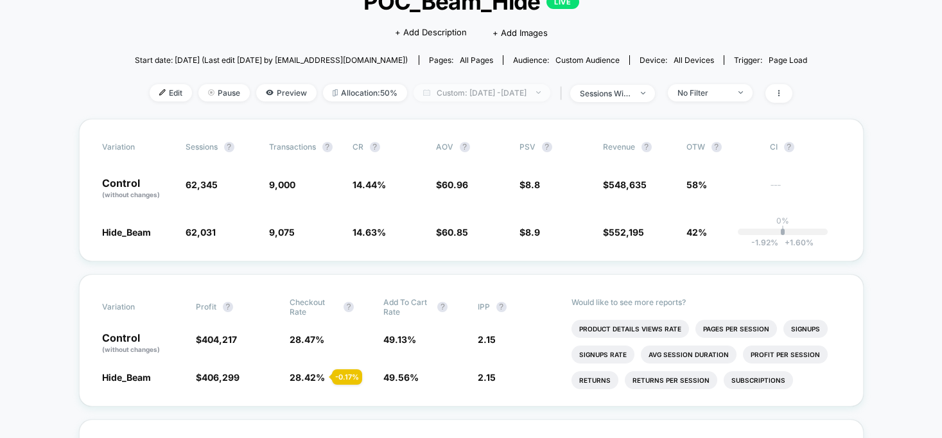
click at [532, 90] on span "Custom: Oct 1, 2025 - Oct 3, 2025" at bounding box center [482, 92] width 137 height 17
select select "*"
select select "****"
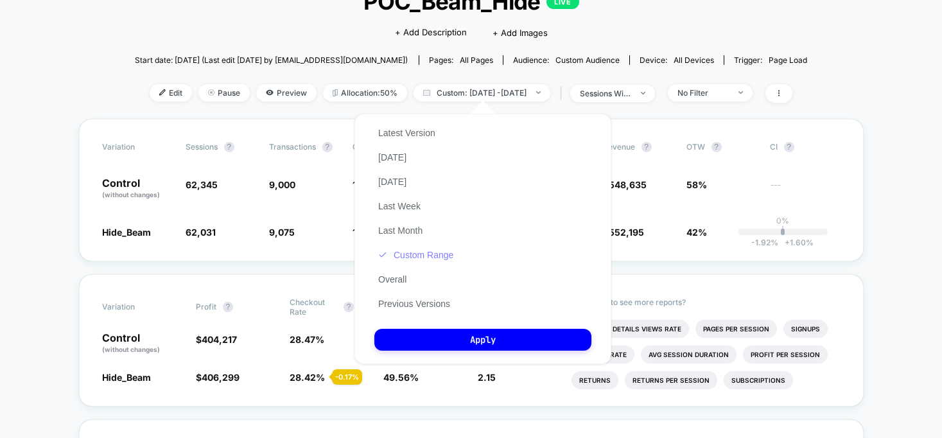
click at [431, 256] on button "Custom Range" at bounding box center [415, 255] width 83 height 12
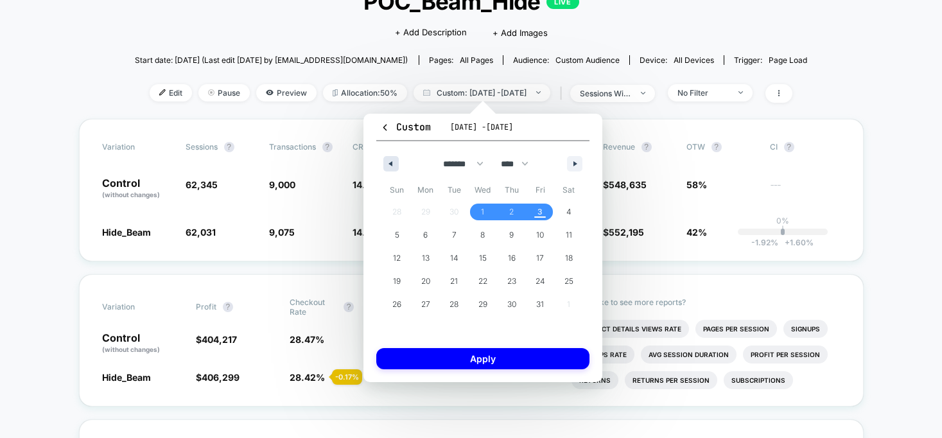
click at [387, 161] on icon "button" at bounding box center [389, 163] width 6 height 5
select select "*"
click at [424, 302] on span "29" at bounding box center [425, 304] width 9 height 23
click at [451, 302] on span "30" at bounding box center [454, 304] width 9 height 23
click at [442, 369] on div "Custom Oct 1, 2025 - Oct 3, 2025 ******* ******** ***** ***** *** **** **** ***…" at bounding box center [482, 248] width 239 height 268
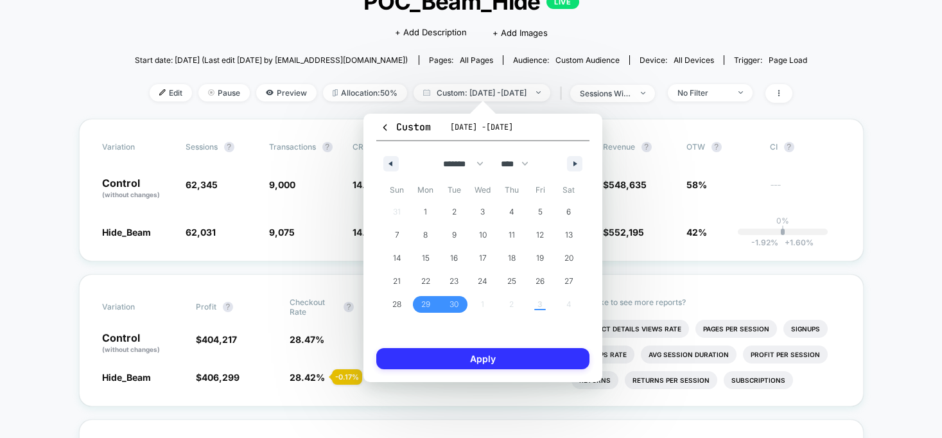
click at [437, 358] on button "Apply" at bounding box center [482, 358] width 213 height 21
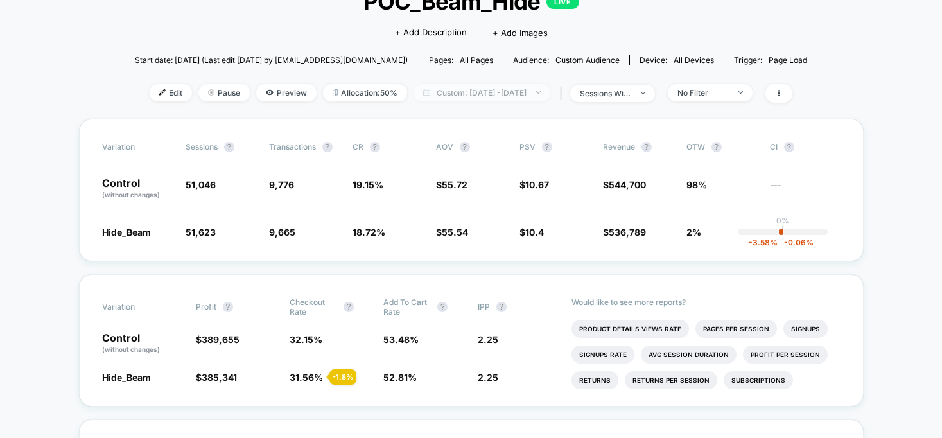
click at [526, 92] on span "Custom: Sep 29, 2025 - Sep 30, 2025" at bounding box center [482, 92] width 137 height 17
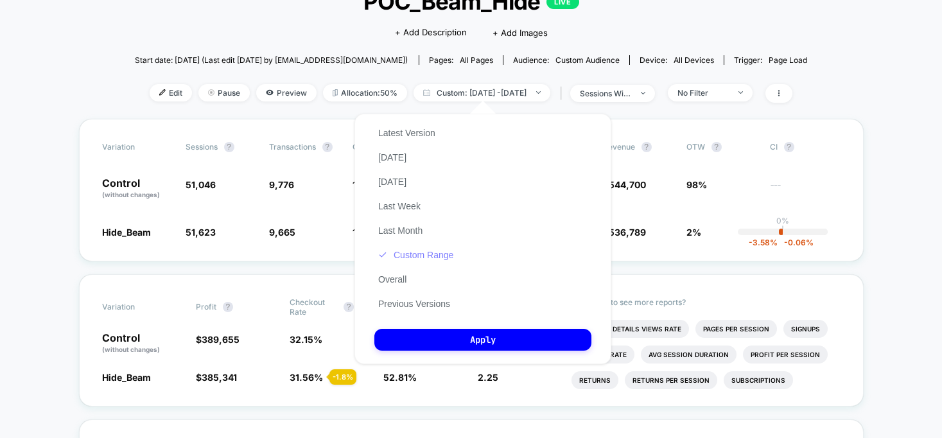
click at [424, 255] on button "Custom Range" at bounding box center [415, 255] width 83 height 12
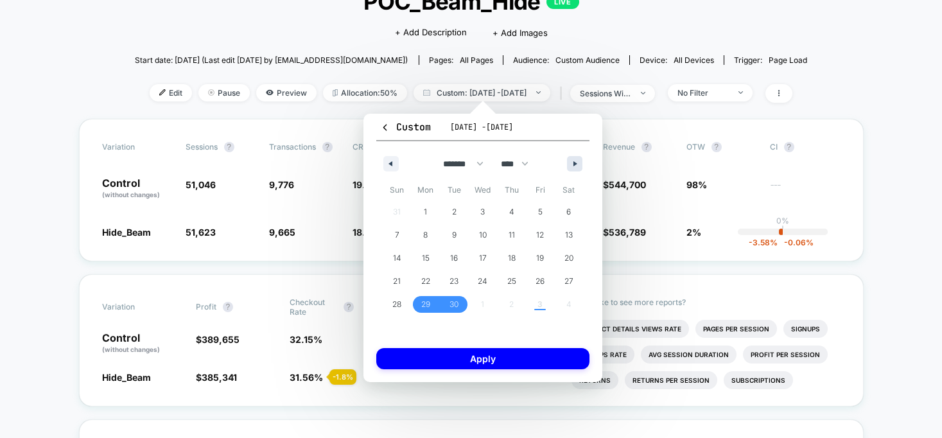
click at [580, 158] on button "button" at bounding box center [574, 163] width 15 height 15
select select "*"
click at [482, 207] on span "1" at bounding box center [482, 211] width 3 height 23
drag, startPoint x: 555, startPoint y: 208, endPoint x: 536, endPoint y: 209, distance: 19.3
click at [536, 209] on div "28 29 30 1 2 3 4 5 6 7 8 9 10 11 12 13 14 15 16 17 18 19 20 21 22 23 24 25 26 2…" at bounding box center [483, 258] width 200 height 116
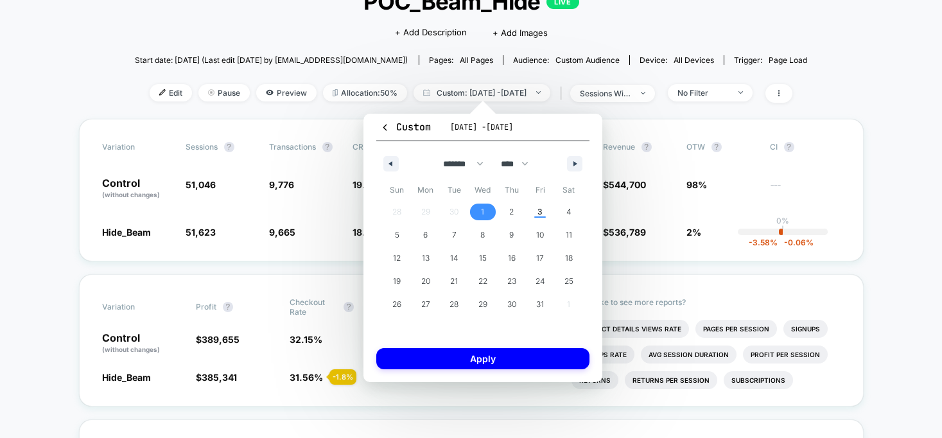
click at [482, 213] on span "1" at bounding box center [482, 211] width 3 height 23
click at [534, 213] on span "3" at bounding box center [540, 212] width 29 height 17
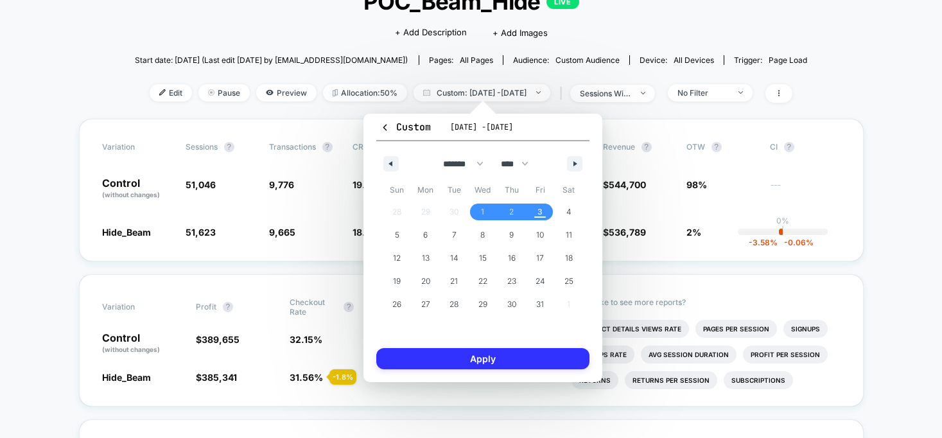
click at [477, 353] on button "Apply" at bounding box center [482, 358] width 213 height 21
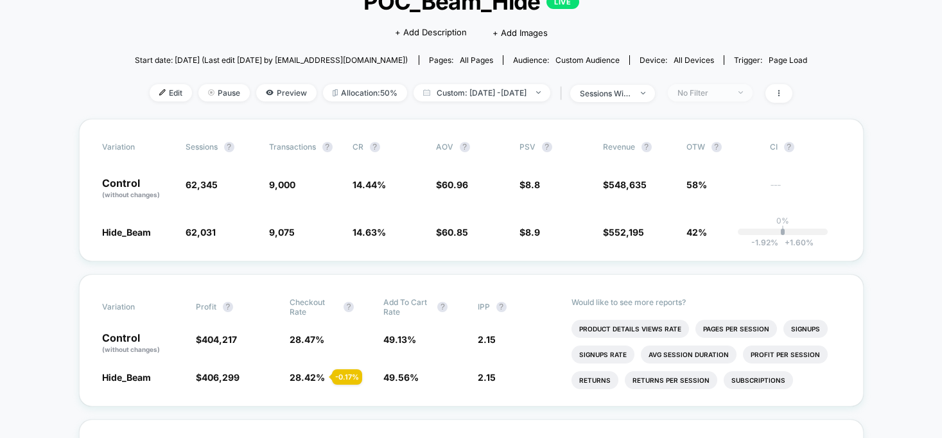
click at [722, 89] on div "No Filter" at bounding box center [703, 93] width 51 height 10
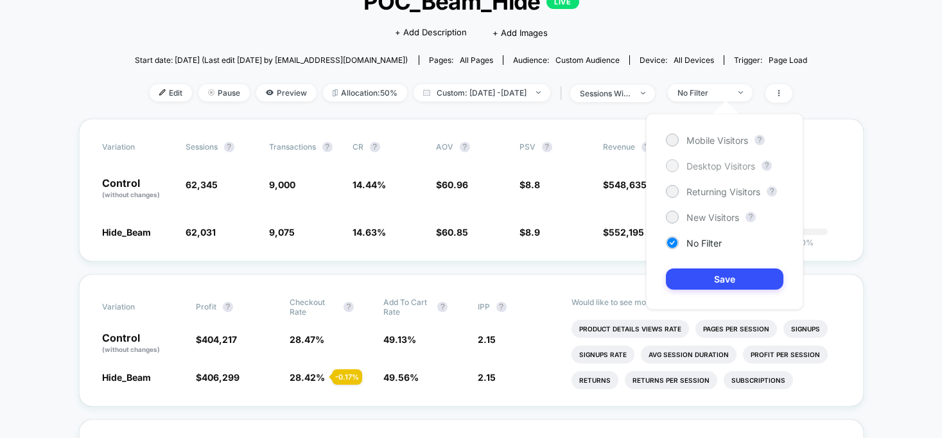
click at [688, 162] on span "Desktop Visitors" at bounding box center [720, 166] width 69 height 11
click at [690, 285] on button "Save" at bounding box center [725, 278] width 118 height 21
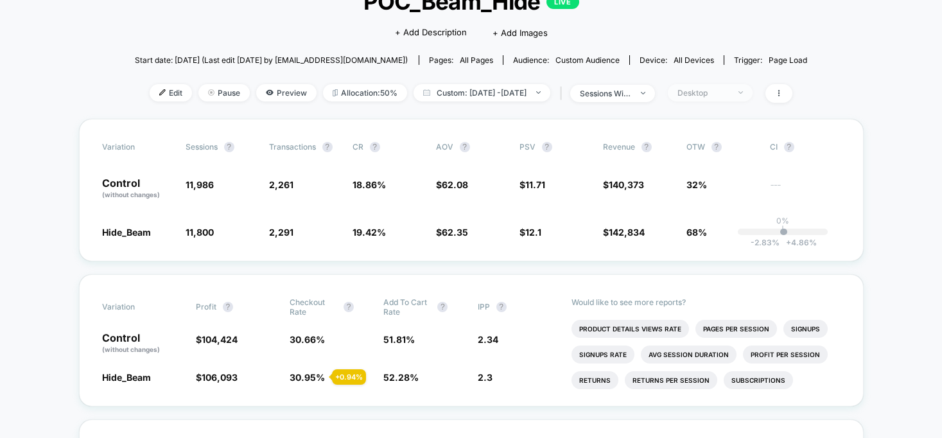
click at [721, 91] on div "Desktop" at bounding box center [703, 93] width 51 height 10
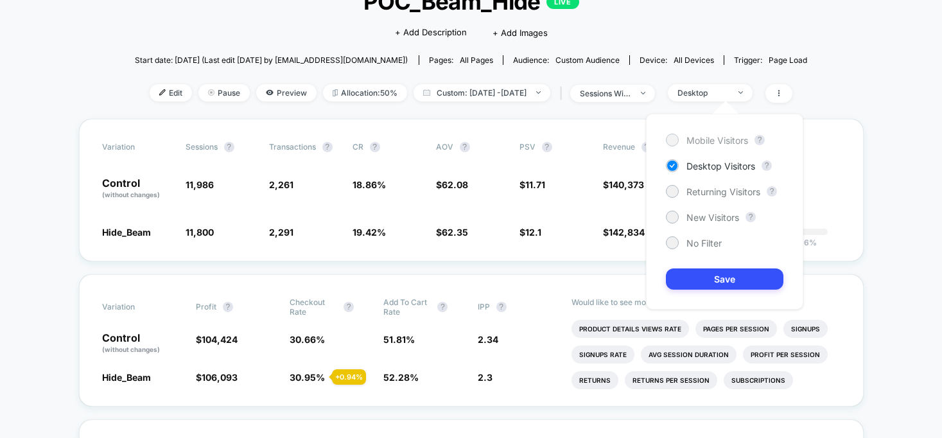
click at [684, 139] on div "Mobile Visitors" at bounding box center [707, 140] width 82 height 13
click at [722, 282] on button "Save" at bounding box center [725, 278] width 118 height 21
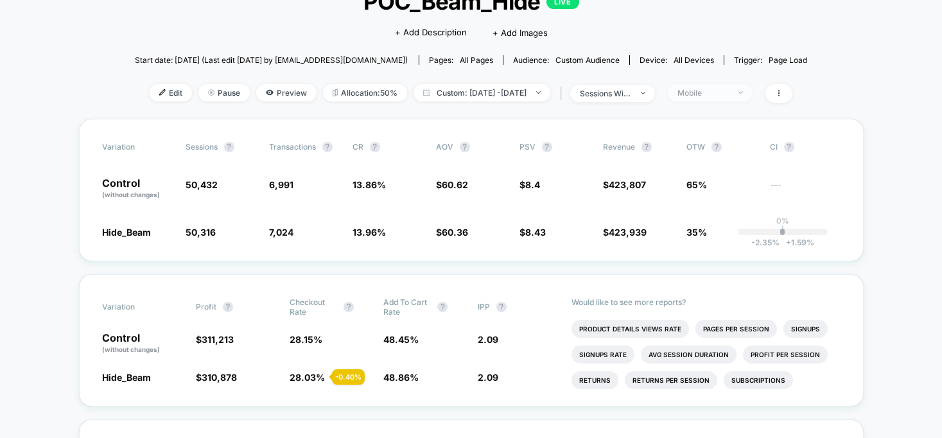
click at [718, 91] on div "Mobile" at bounding box center [703, 93] width 51 height 10
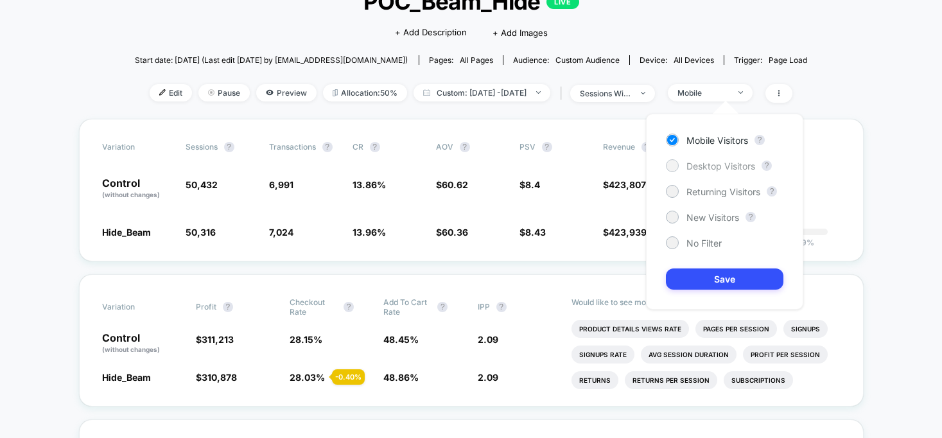
click at [695, 168] on span "Desktop Visitors" at bounding box center [720, 166] width 69 height 11
click at [708, 284] on button "Save" at bounding box center [725, 278] width 118 height 21
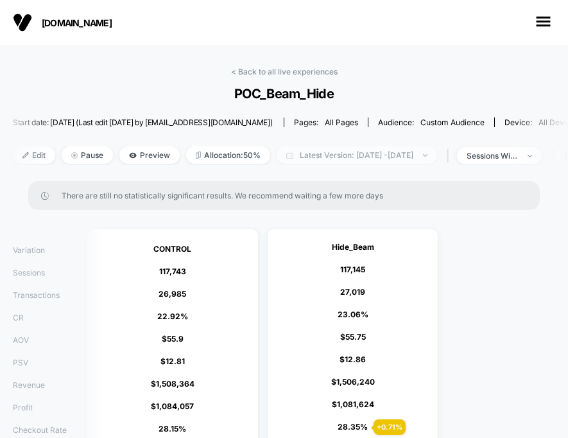
scroll to position [0, 161]
